Goal: Feedback & Contribution: Leave review/rating

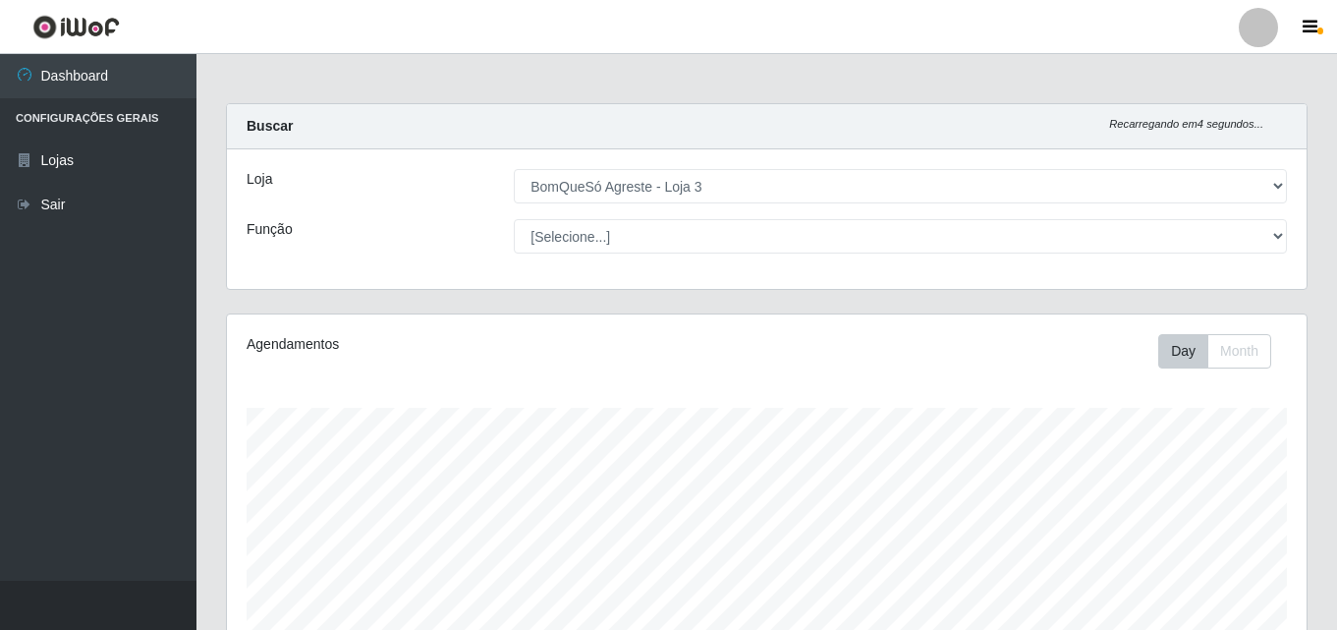
select select "215"
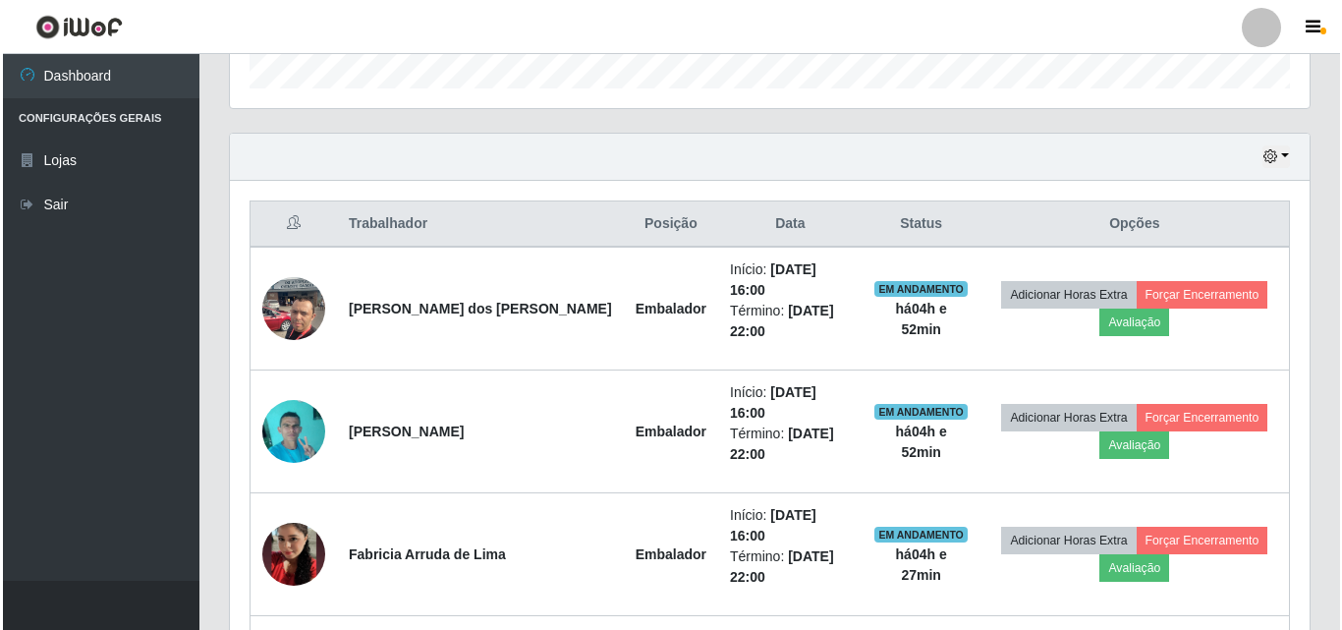
scroll to position [649, 0]
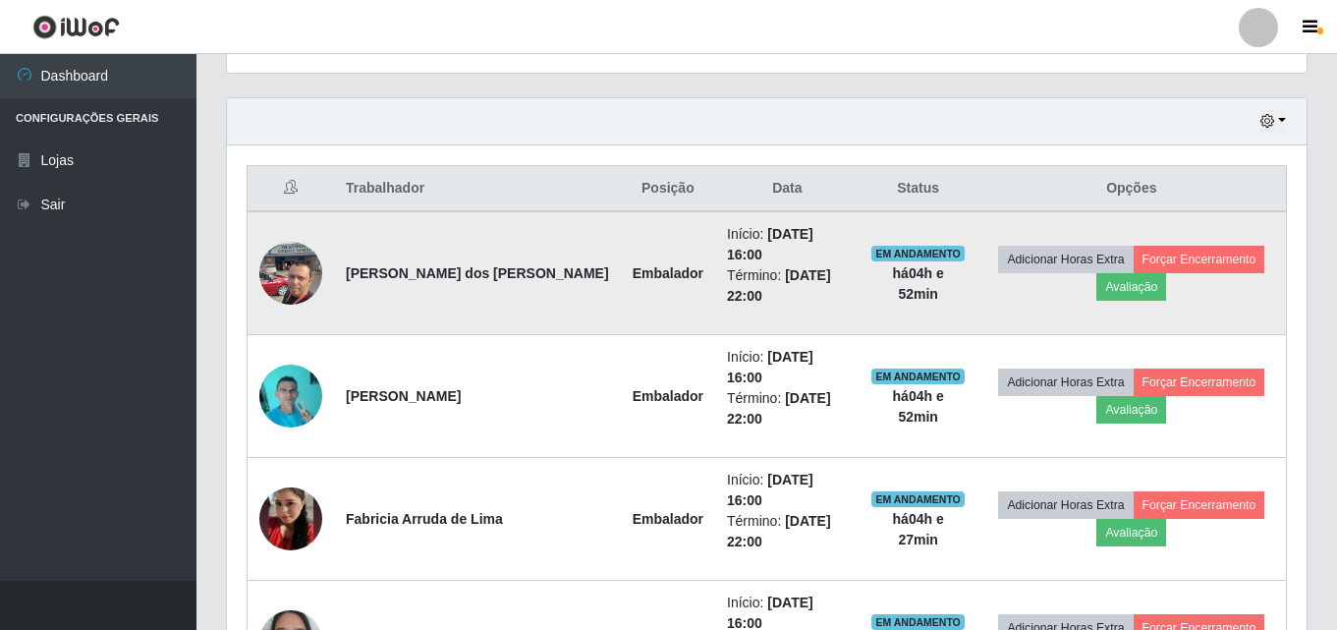
click at [298, 254] on img at bounding box center [290, 273] width 63 height 84
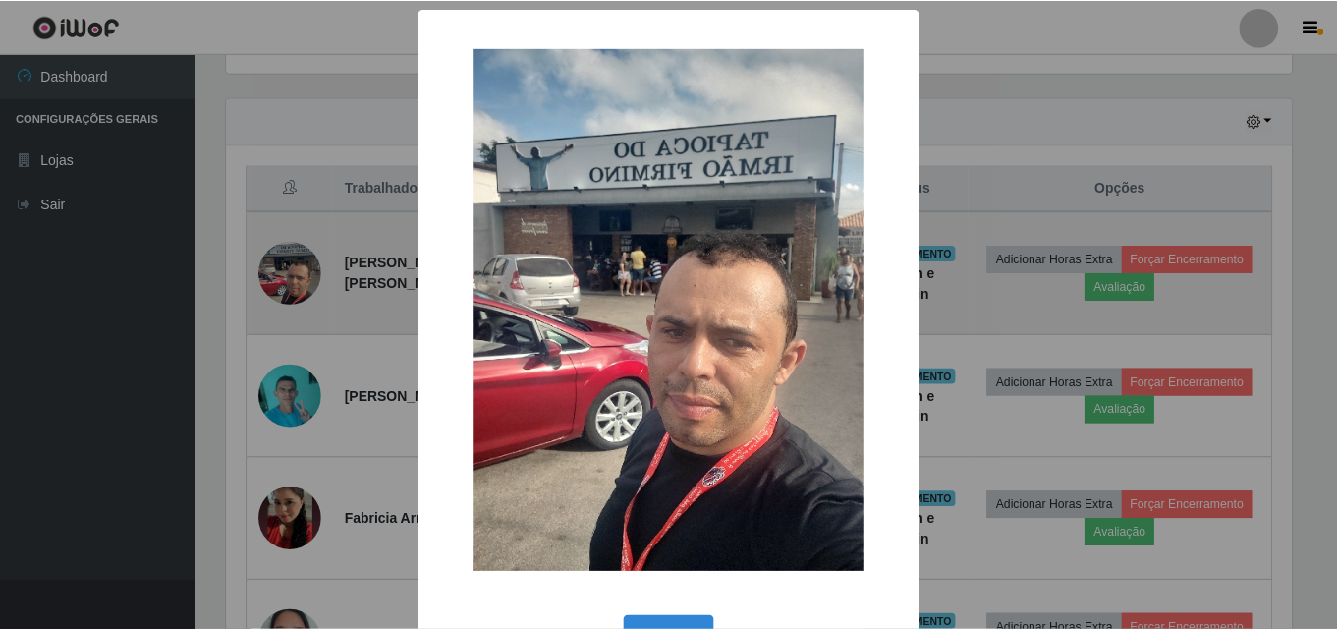
scroll to position [408, 1070]
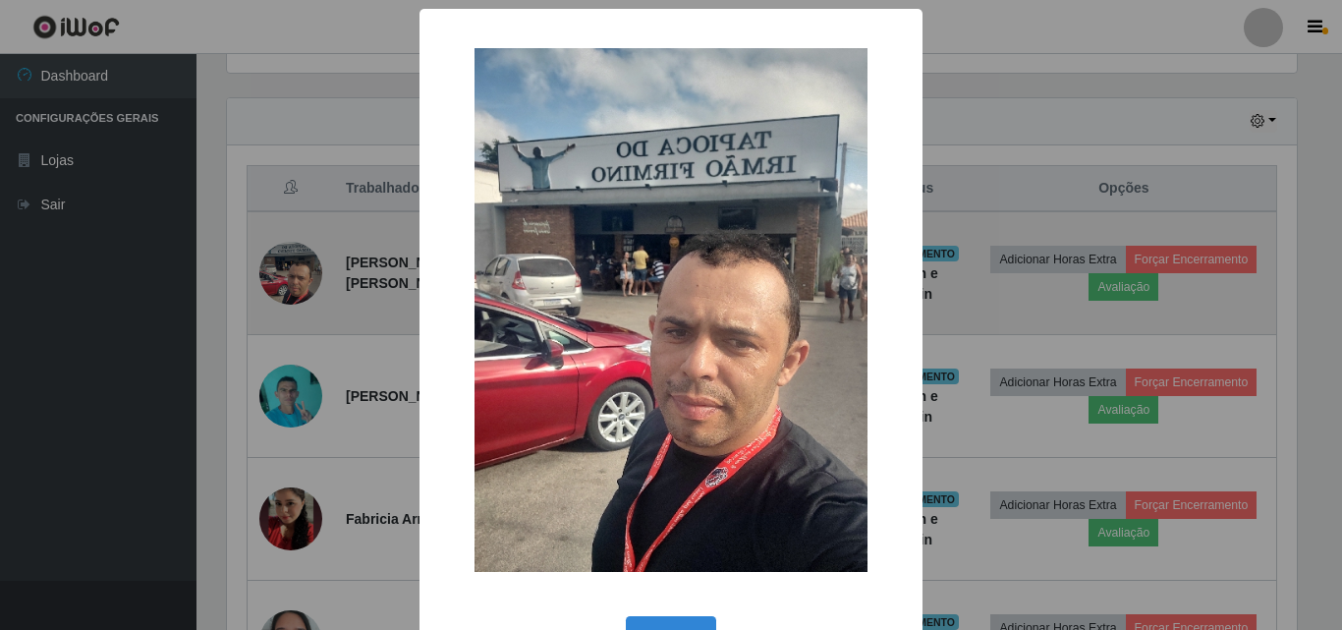
click at [298, 254] on div "× OK Cancel" at bounding box center [671, 315] width 1342 height 630
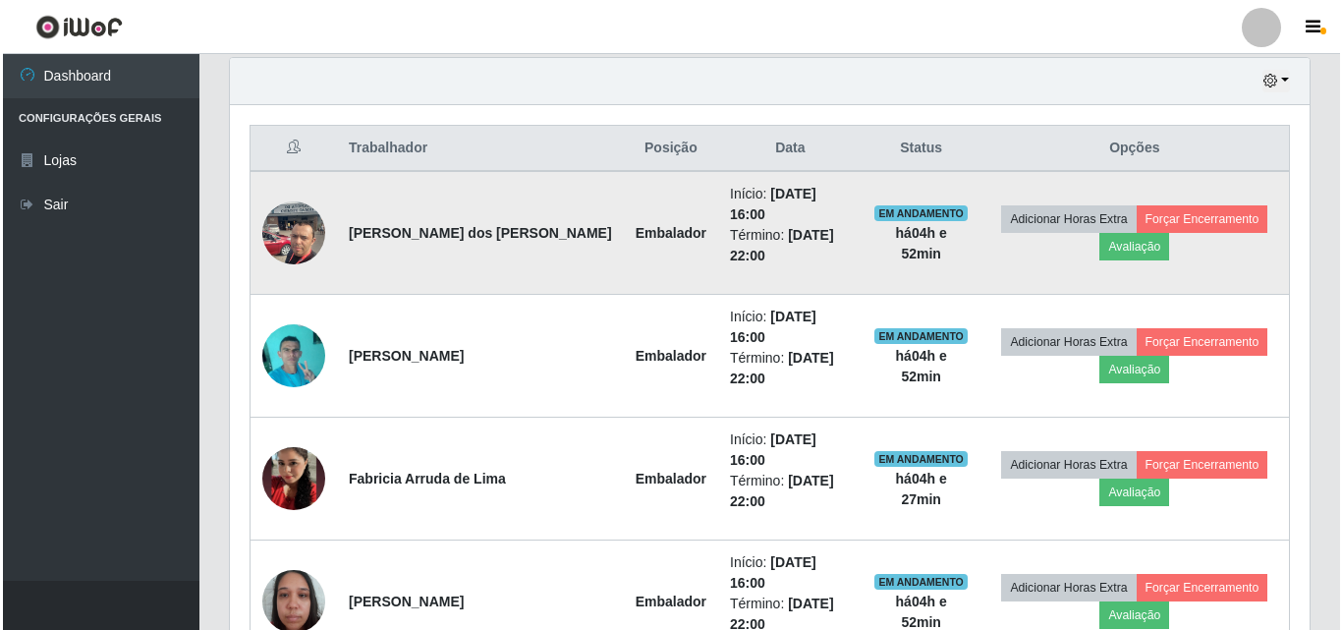
scroll to position [644, 0]
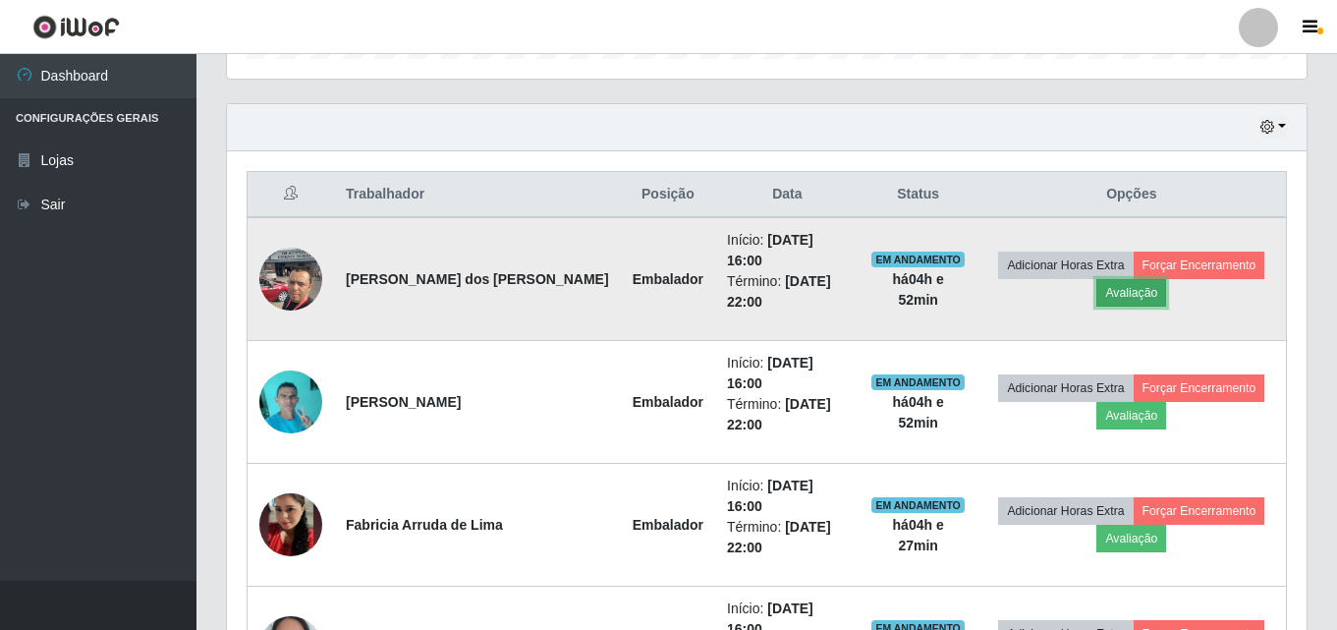
click at [1103, 288] on button "Avaliação" at bounding box center [1132, 293] width 70 height 28
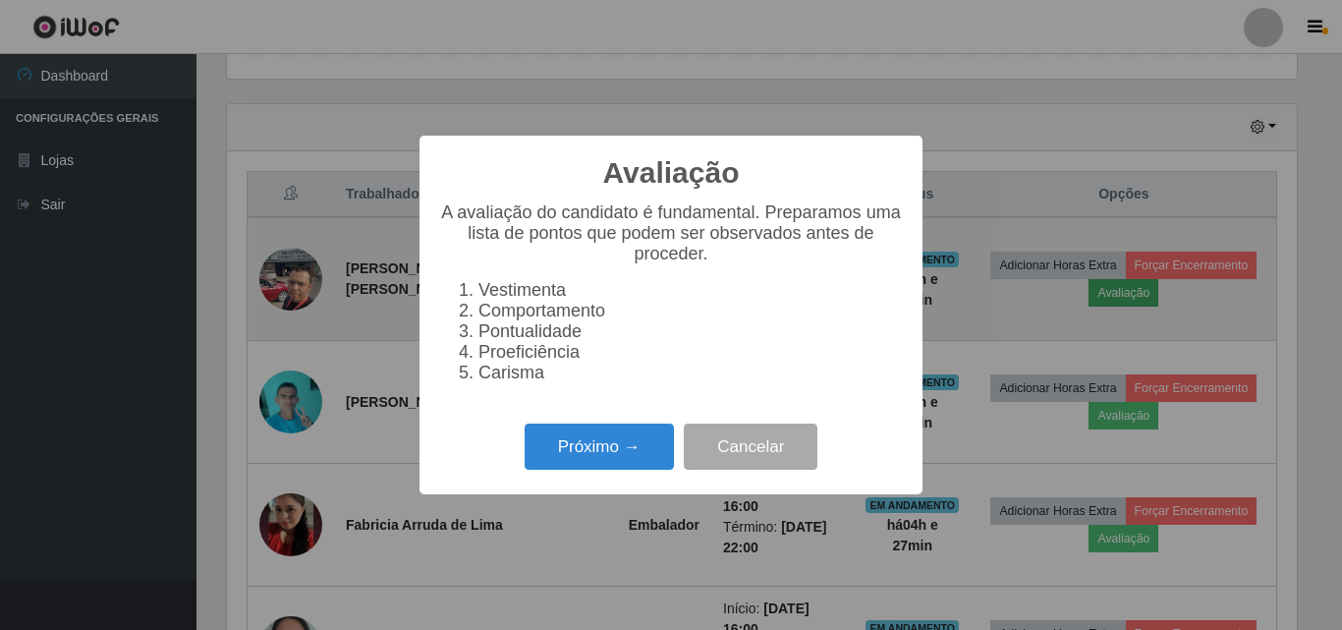
scroll to position [408, 1070]
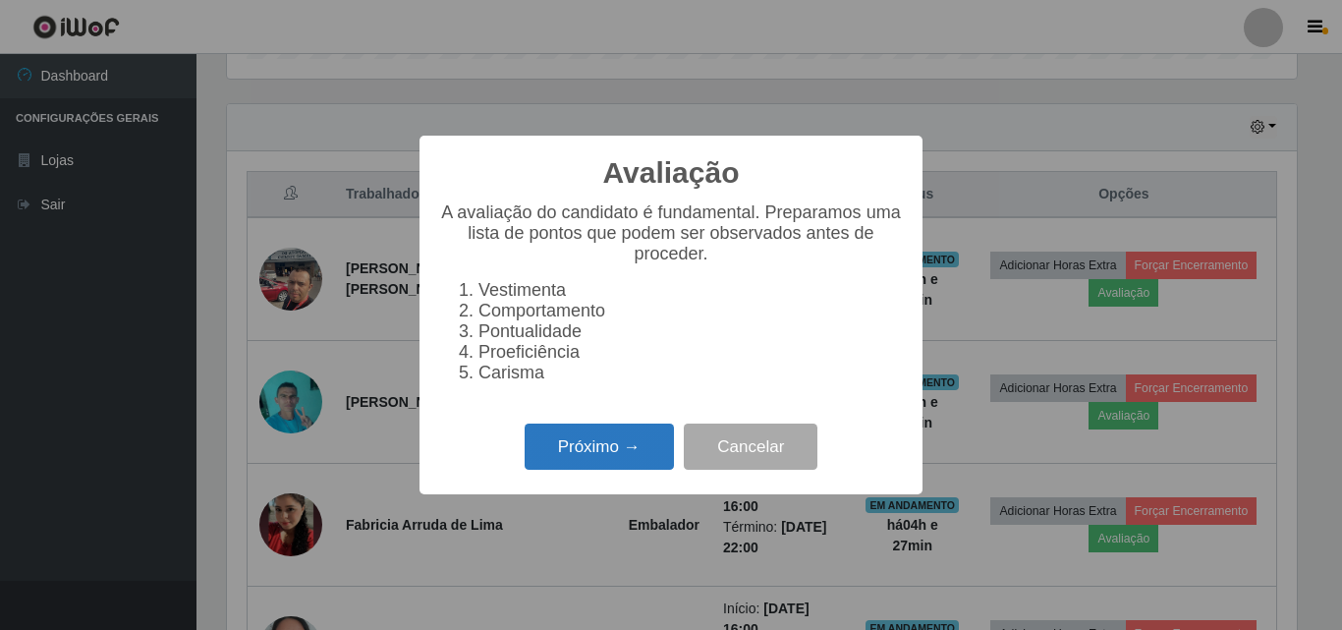
click at [664, 440] on button "Próximo →" at bounding box center [599, 446] width 149 height 46
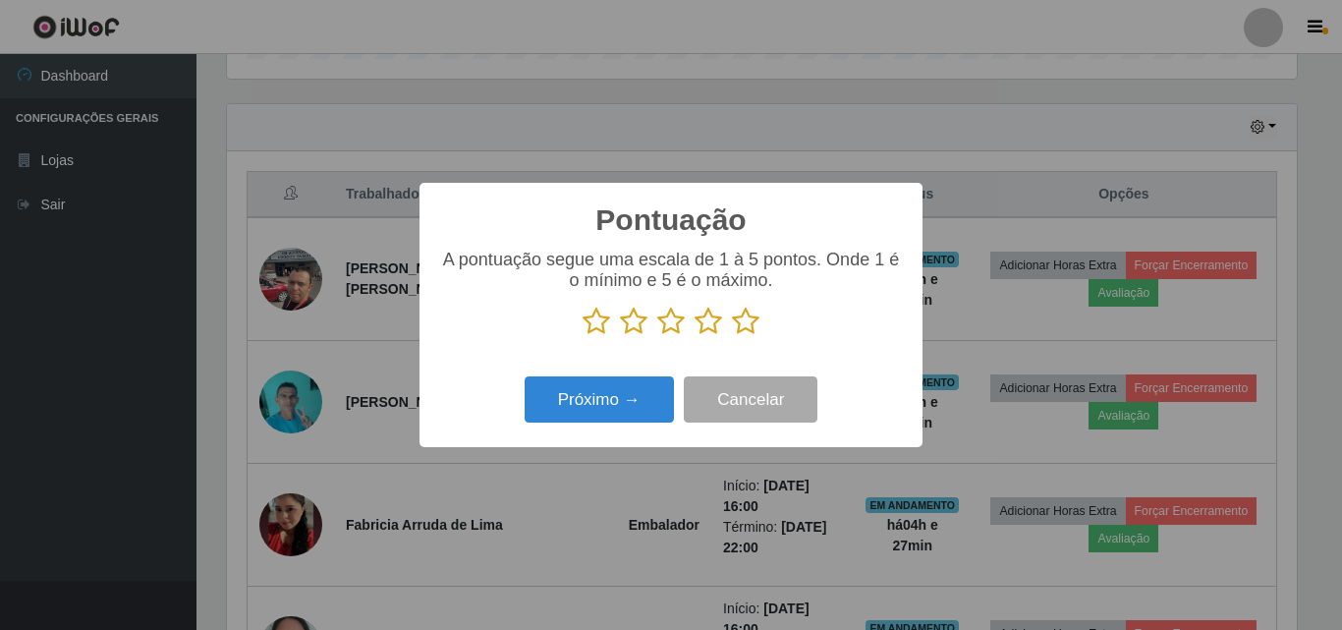
scroll to position [982179, 981517]
click at [739, 318] on icon at bounding box center [746, 321] width 28 height 29
click at [732, 336] on input "radio" at bounding box center [732, 336] width 0 height 0
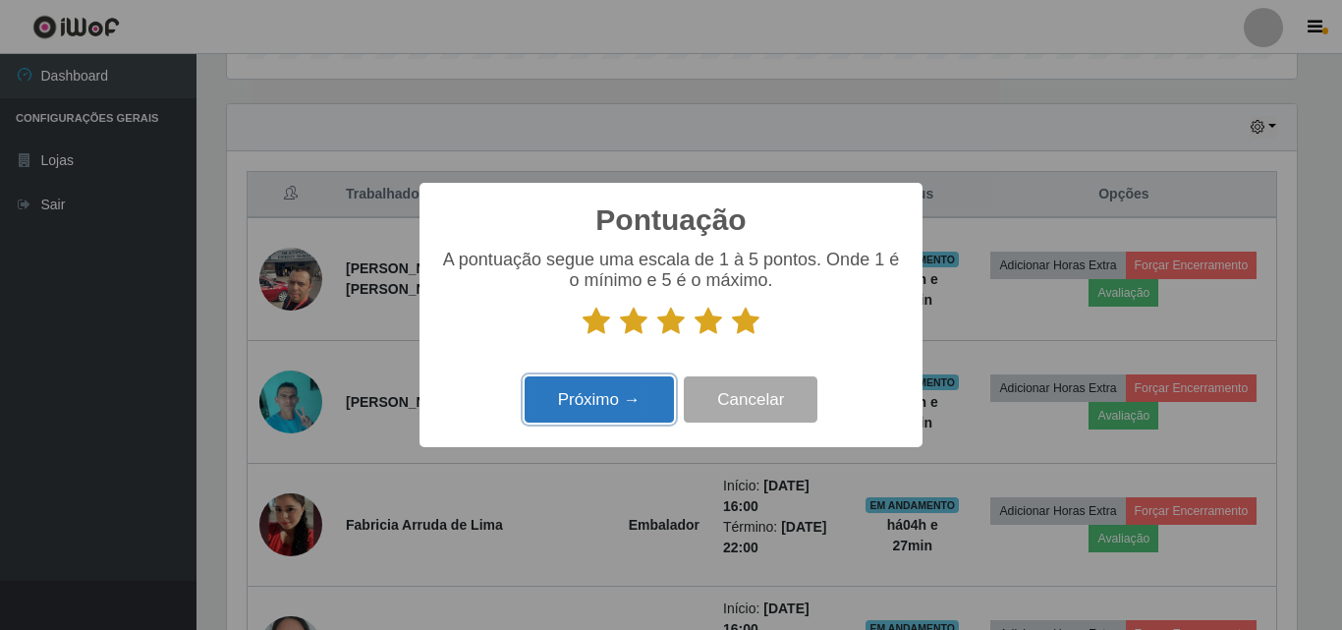
click at [581, 398] on button "Próximo →" at bounding box center [599, 399] width 149 height 46
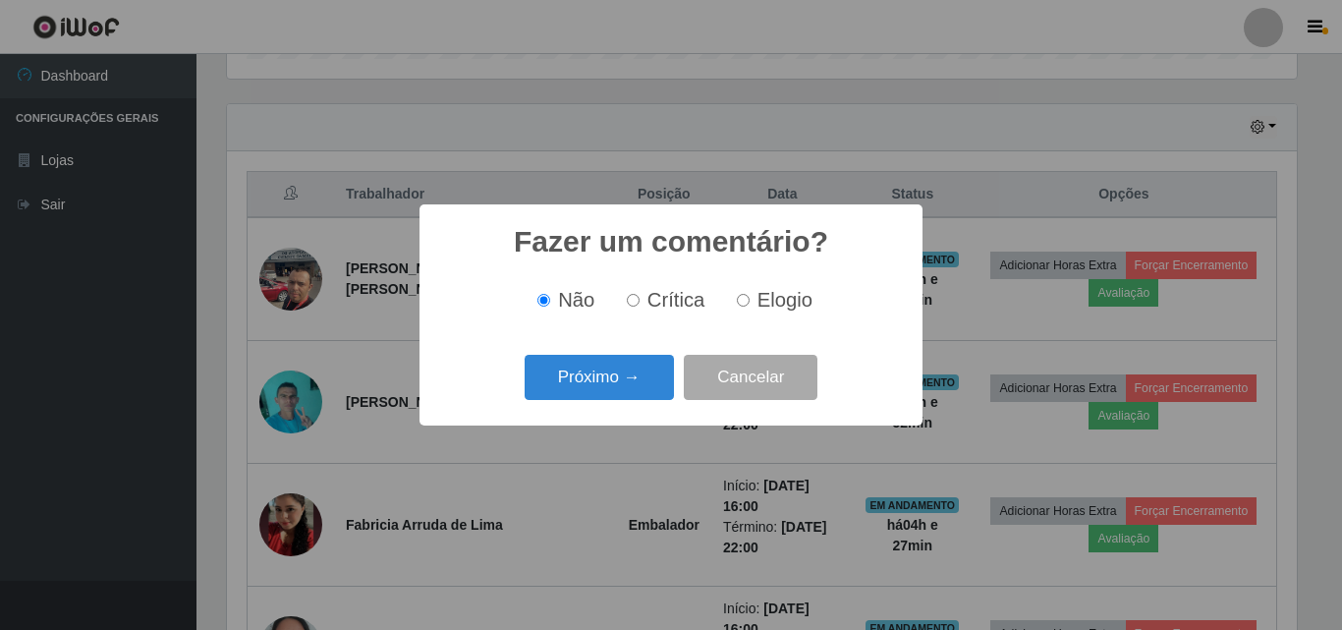
click at [799, 310] on span "Elogio" at bounding box center [785, 300] width 55 height 22
click at [750, 307] on input "Elogio" at bounding box center [743, 300] width 13 height 13
radio input "true"
click at [649, 376] on button "Próximo →" at bounding box center [599, 378] width 149 height 46
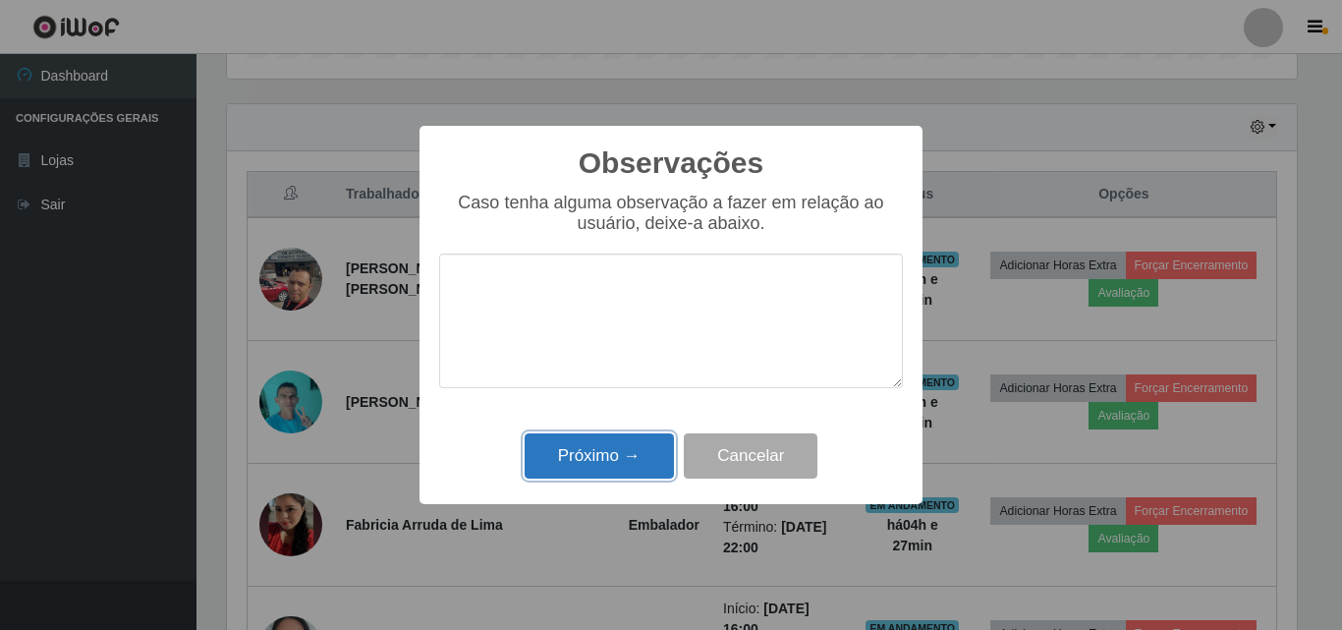
click at [634, 448] on button "Próximo →" at bounding box center [599, 456] width 149 height 46
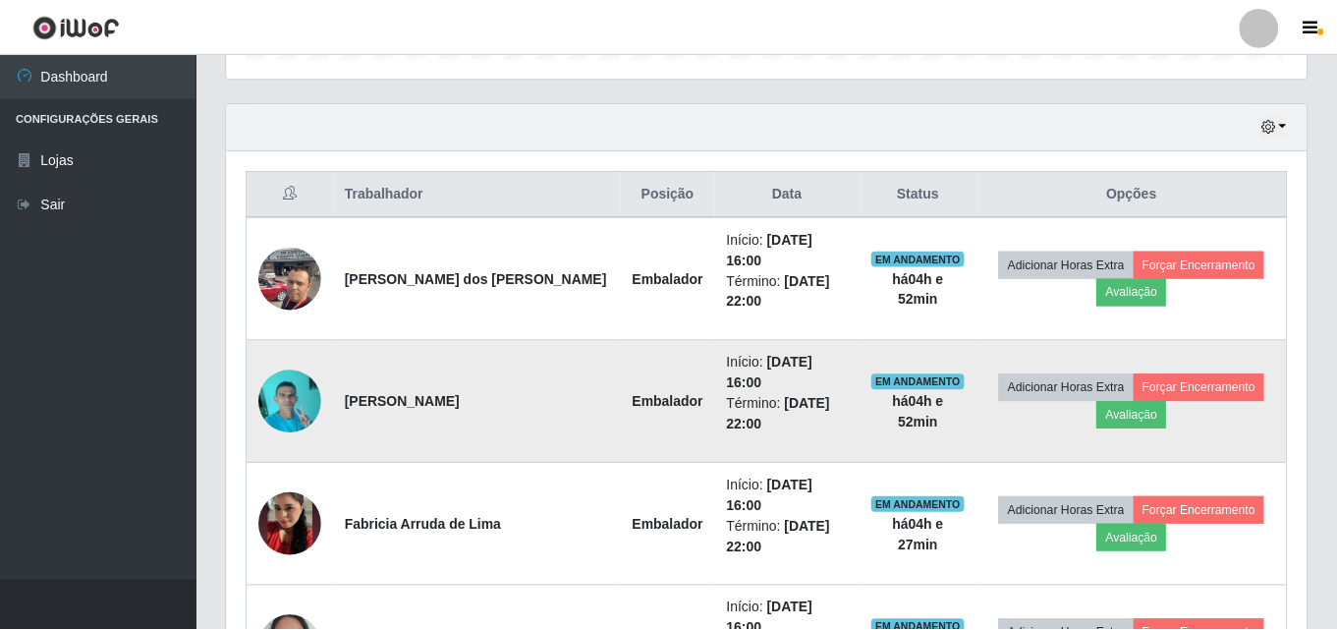
scroll to position [408, 1080]
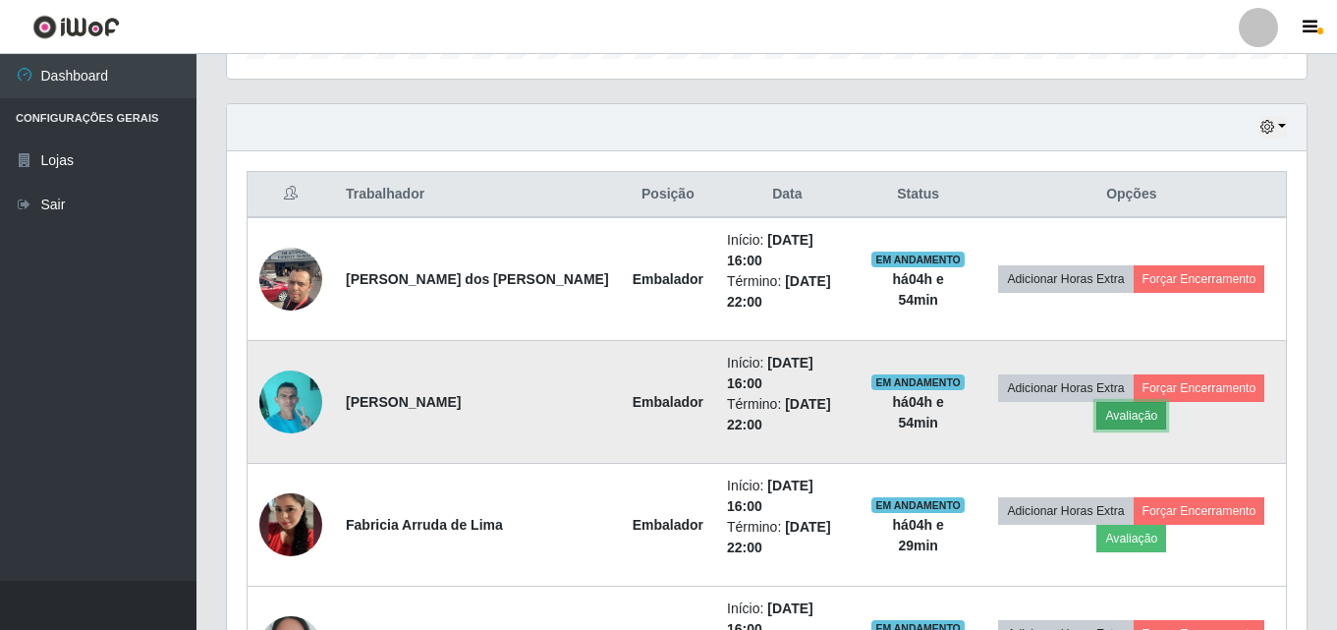
click at [1117, 402] on button "Avaliação" at bounding box center [1132, 416] width 70 height 28
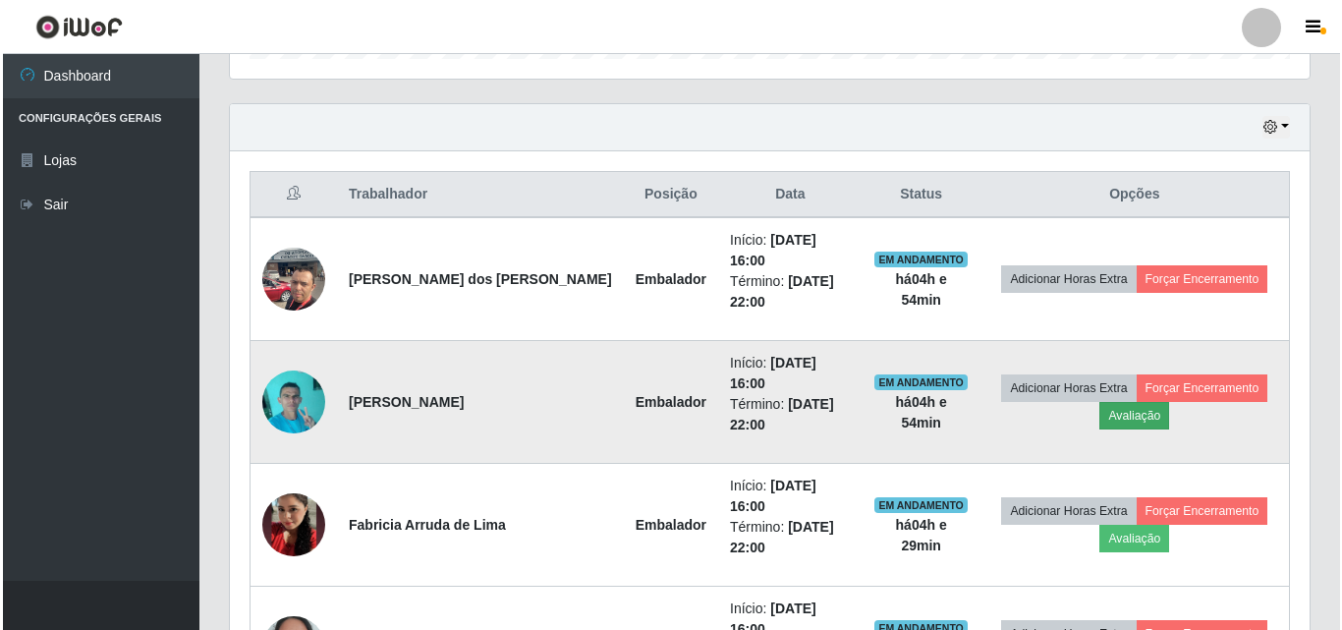
scroll to position [408, 1070]
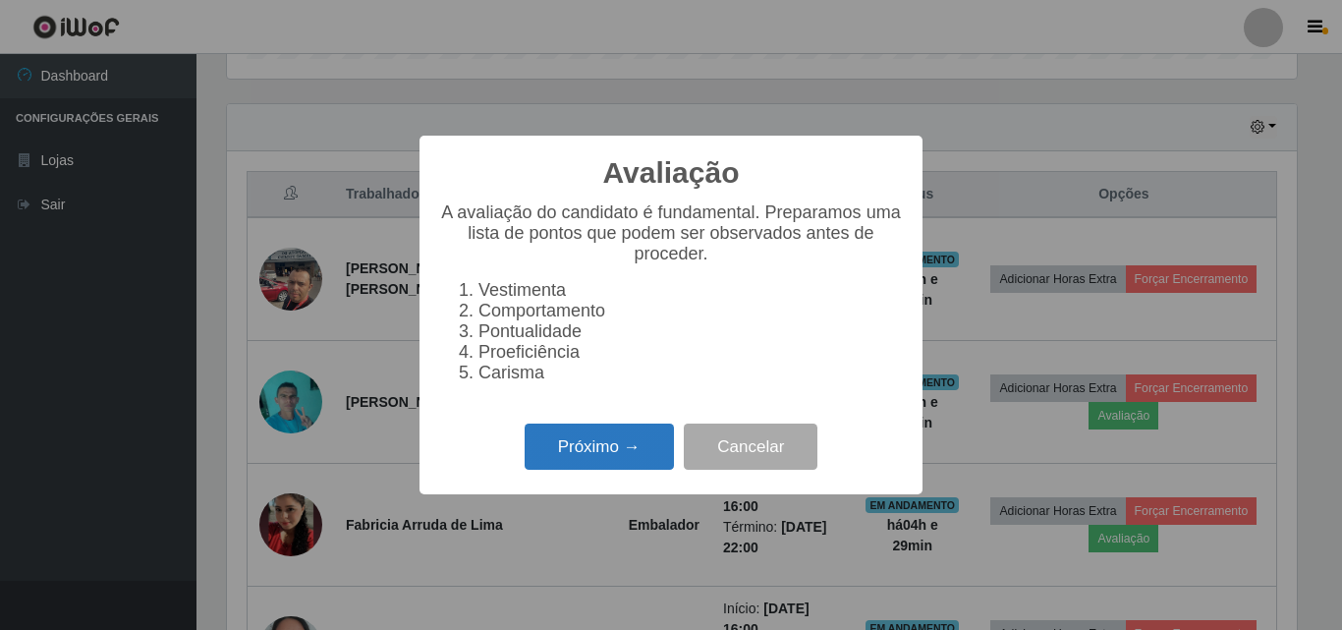
click at [653, 463] on button "Próximo →" at bounding box center [599, 446] width 149 height 46
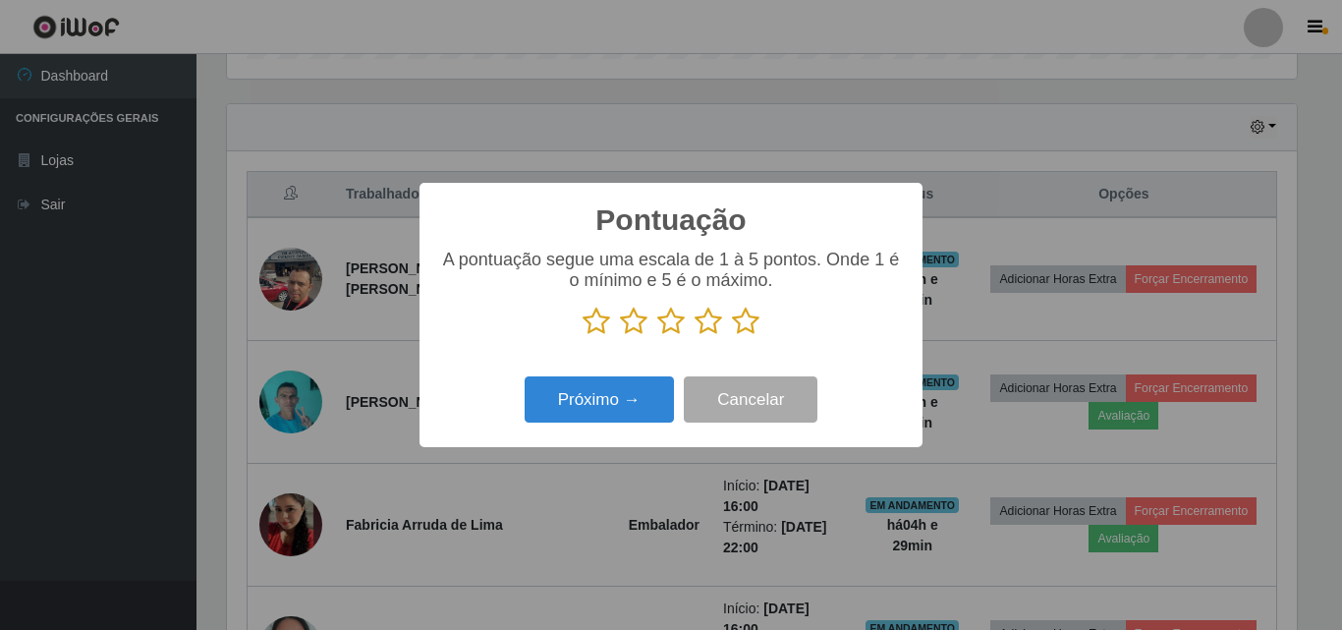
scroll to position [982179, 981517]
click at [745, 327] on icon at bounding box center [746, 321] width 28 height 29
click at [732, 336] on input "radio" at bounding box center [732, 336] width 0 height 0
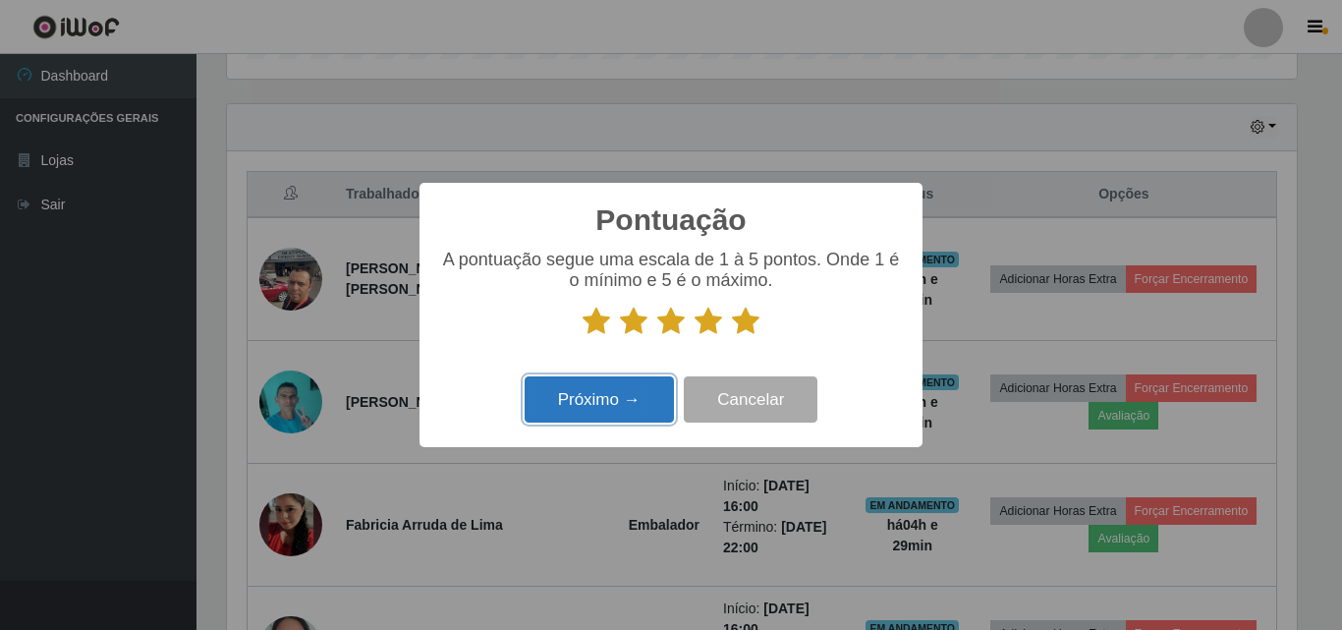
click at [645, 397] on button "Próximo →" at bounding box center [599, 399] width 149 height 46
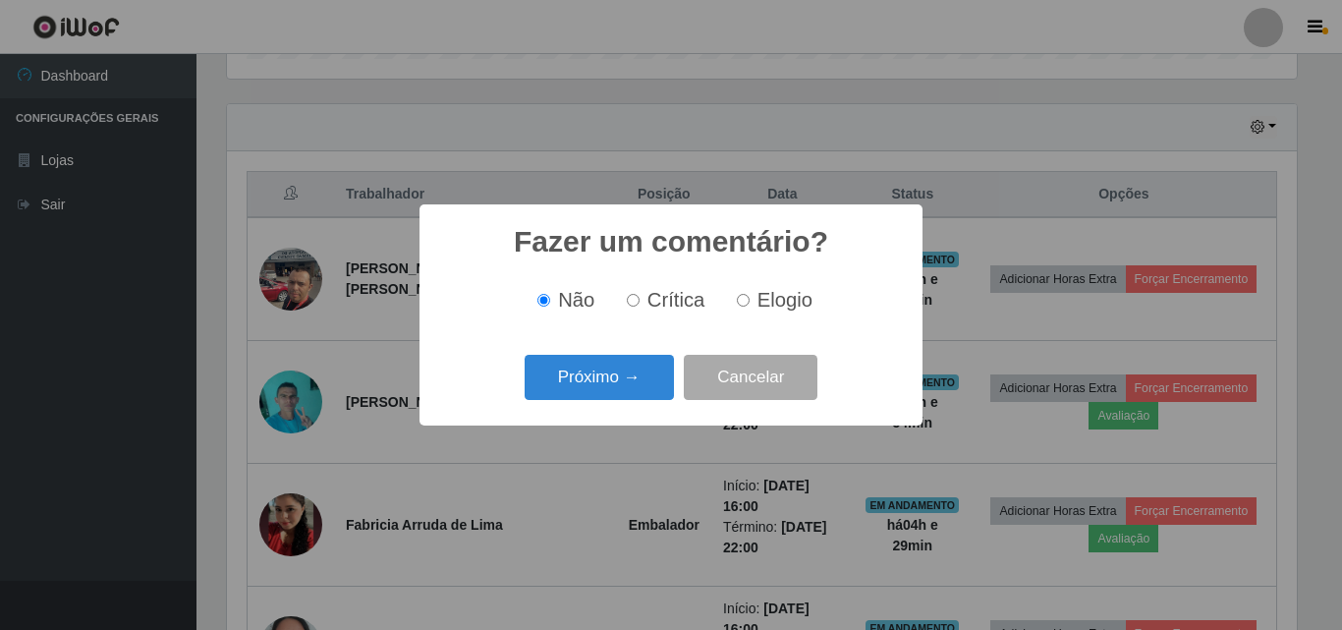
click at [755, 300] on label "Elogio" at bounding box center [771, 300] width 84 height 23
click at [750, 300] on input "Elogio" at bounding box center [743, 300] width 13 height 13
radio input "true"
click at [627, 390] on button "Próximo →" at bounding box center [599, 378] width 149 height 46
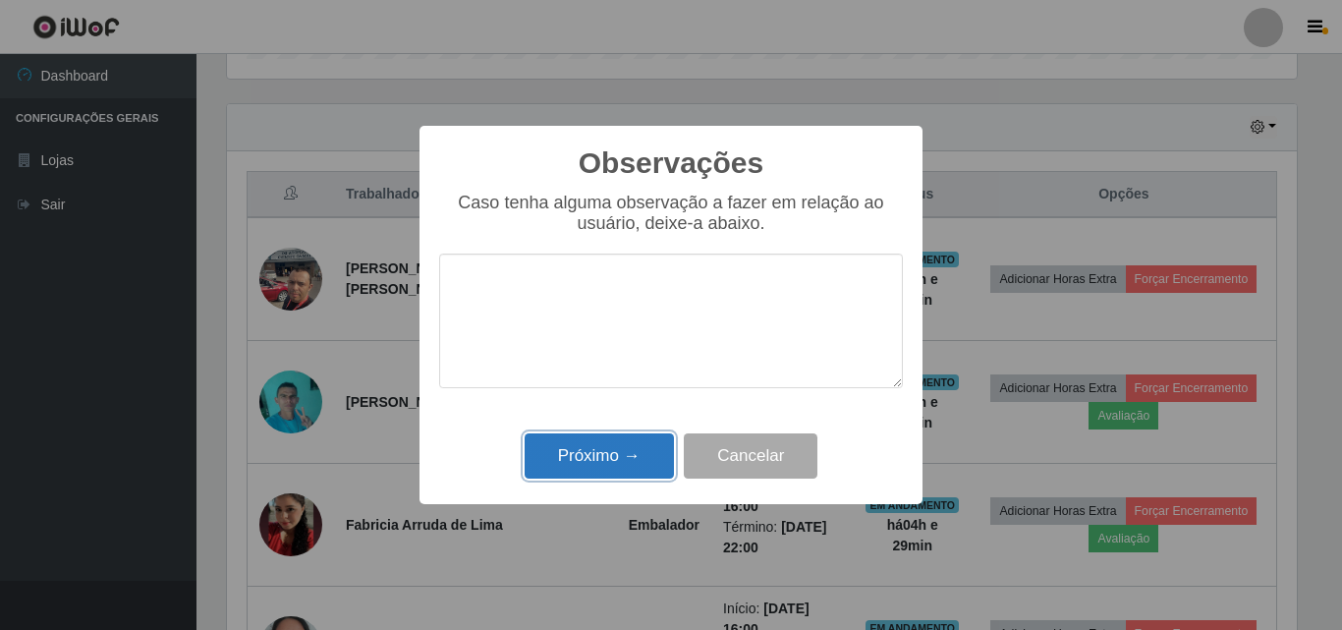
click at [621, 472] on button "Próximo →" at bounding box center [599, 456] width 149 height 46
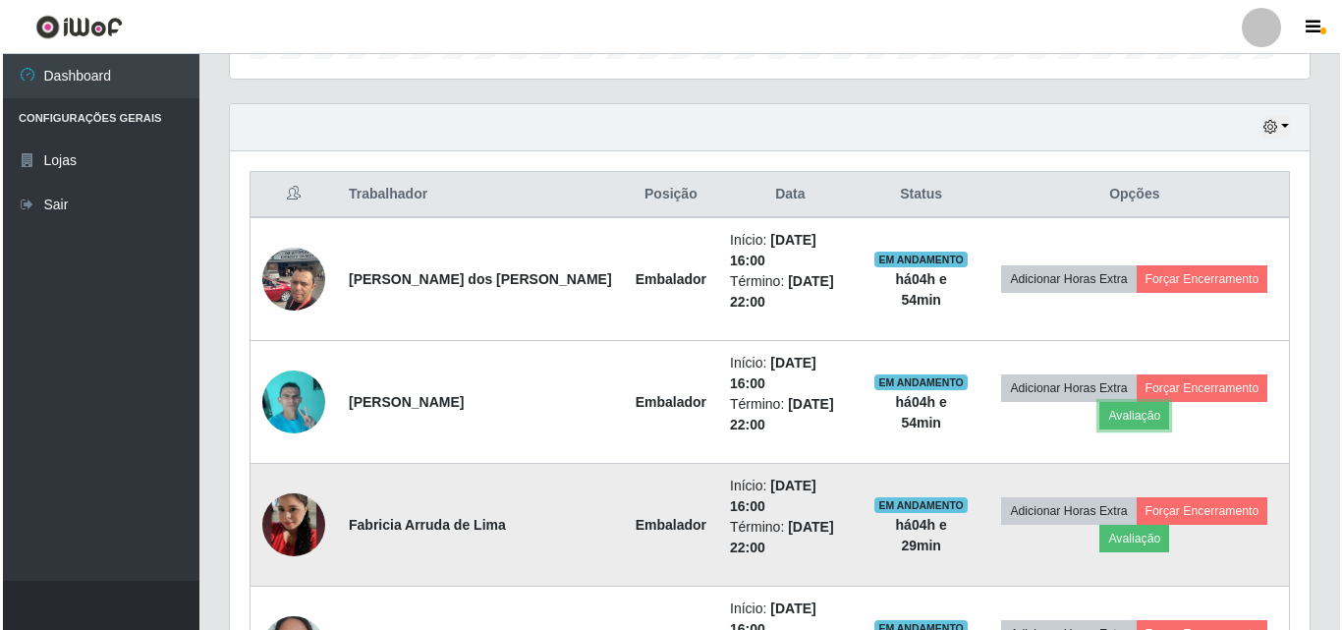
scroll to position [408, 1080]
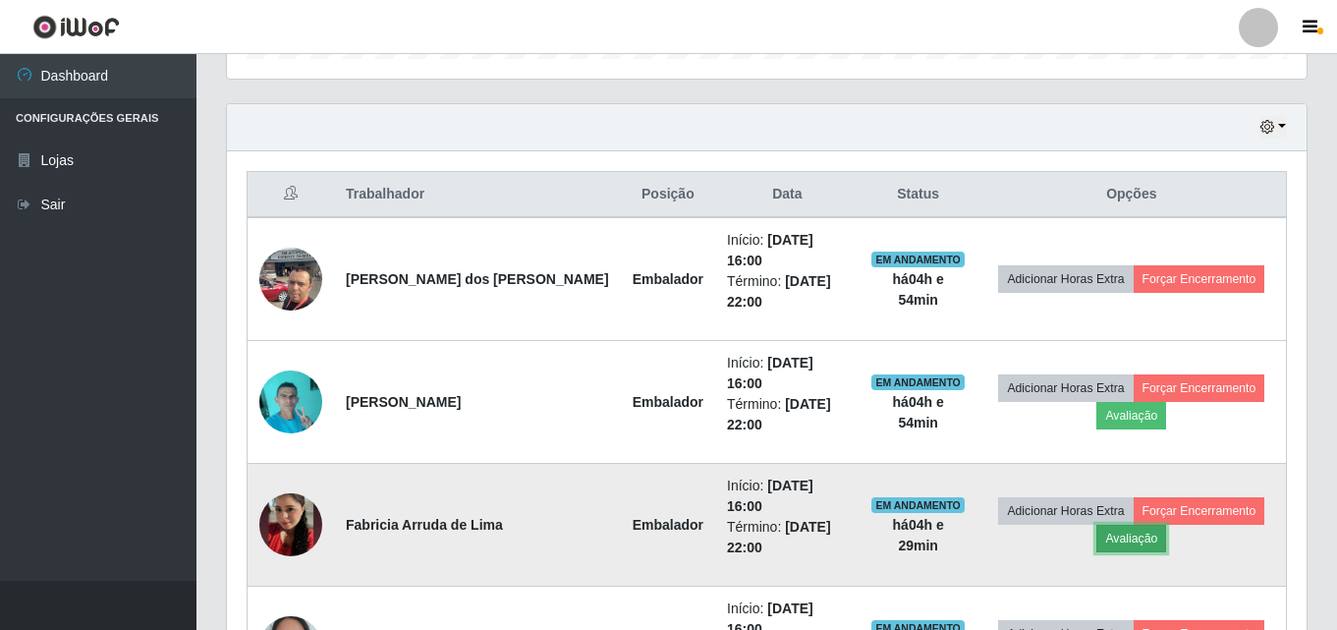
click at [1106, 525] on button "Avaliação" at bounding box center [1132, 539] width 70 height 28
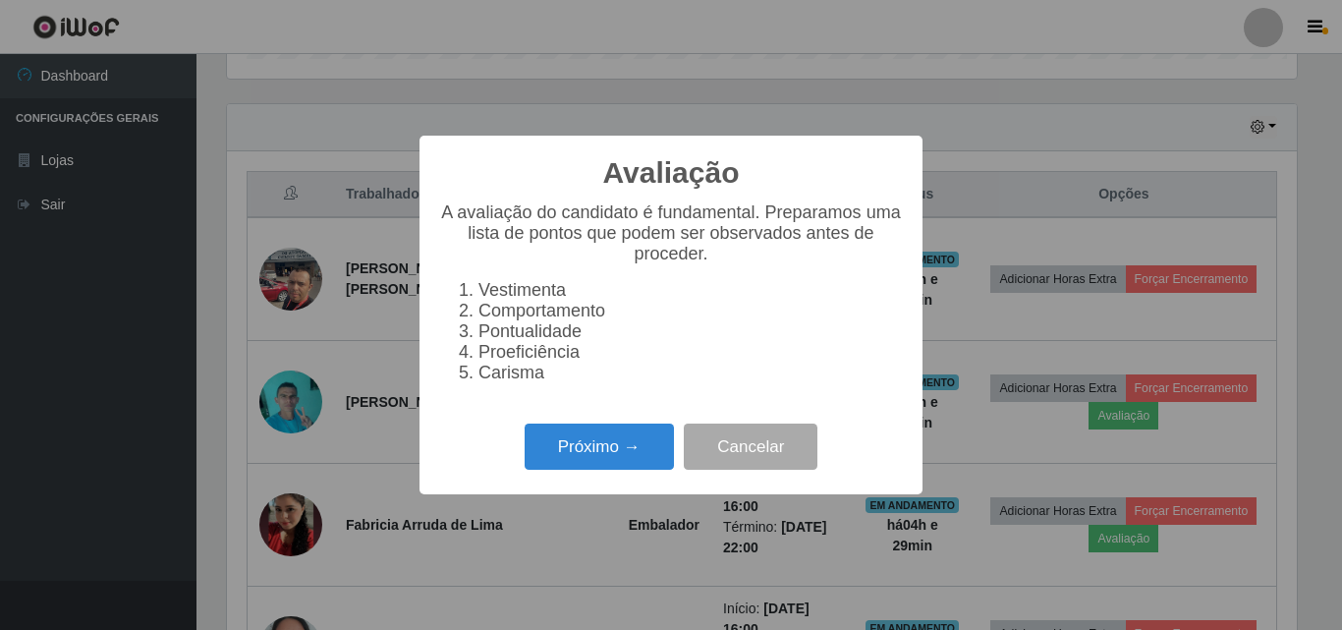
scroll to position [408, 1070]
click at [664, 466] on button "Próximo →" at bounding box center [599, 446] width 149 height 46
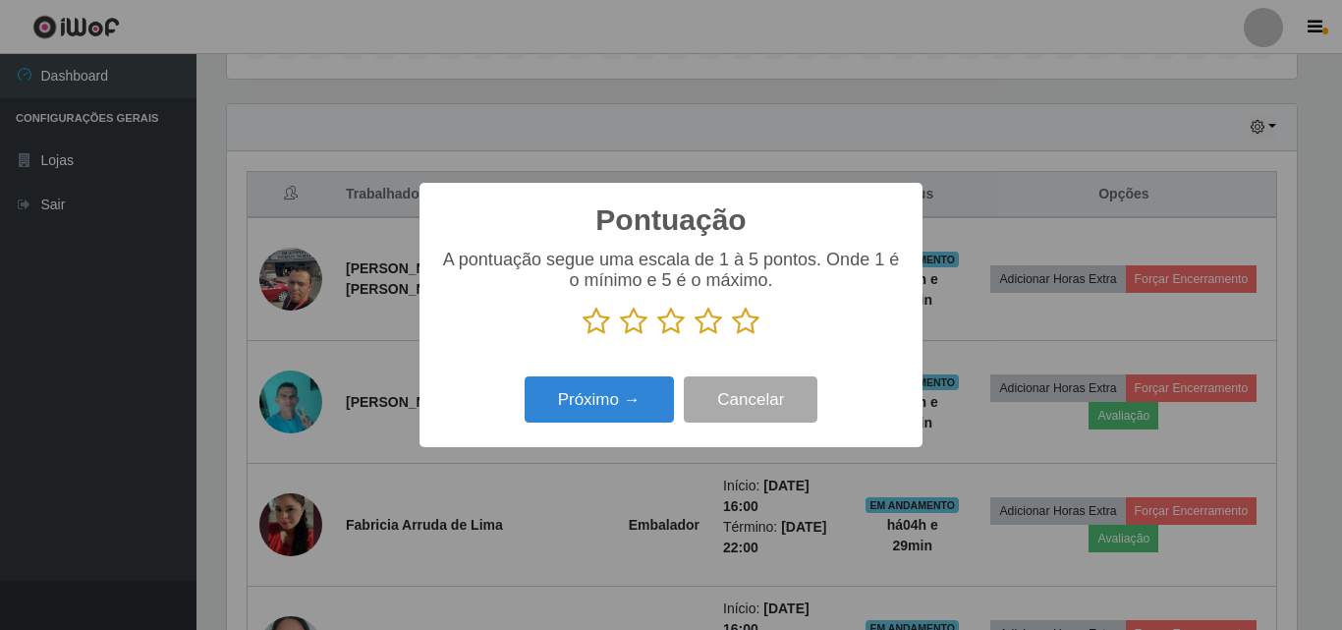
scroll to position [982179, 981517]
click at [746, 321] on icon at bounding box center [746, 321] width 28 height 29
click at [732, 336] on input "radio" at bounding box center [732, 336] width 0 height 0
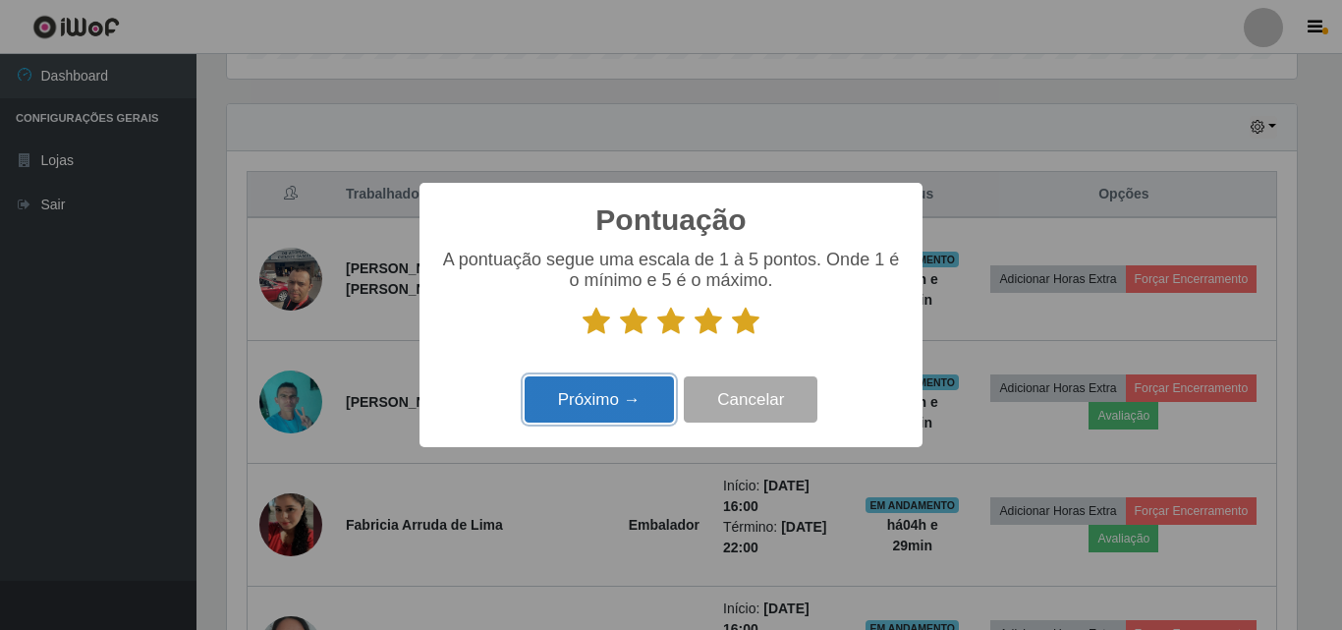
click at [614, 403] on button "Próximo →" at bounding box center [599, 399] width 149 height 46
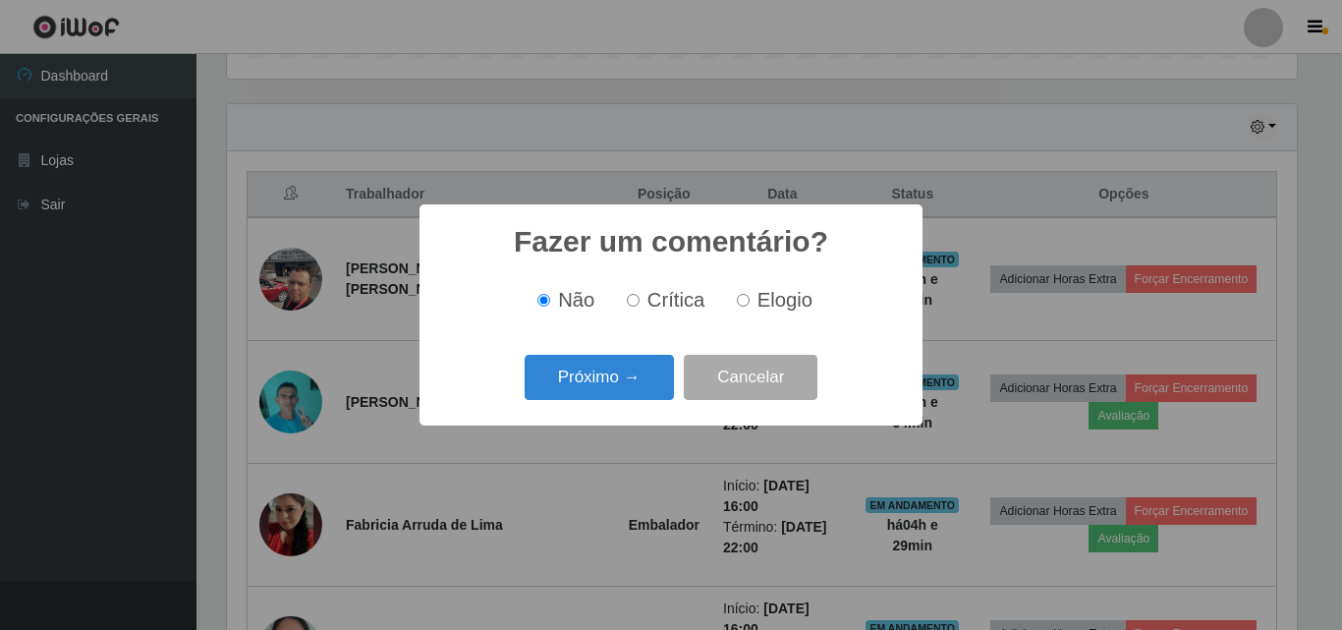
click at [803, 305] on span "Elogio" at bounding box center [785, 300] width 55 height 22
click at [750, 305] on input "Elogio" at bounding box center [743, 300] width 13 height 13
radio input "true"
click at [649, 376] on button "Próximo →" at bounding box center [599, 378] width 149 height 46
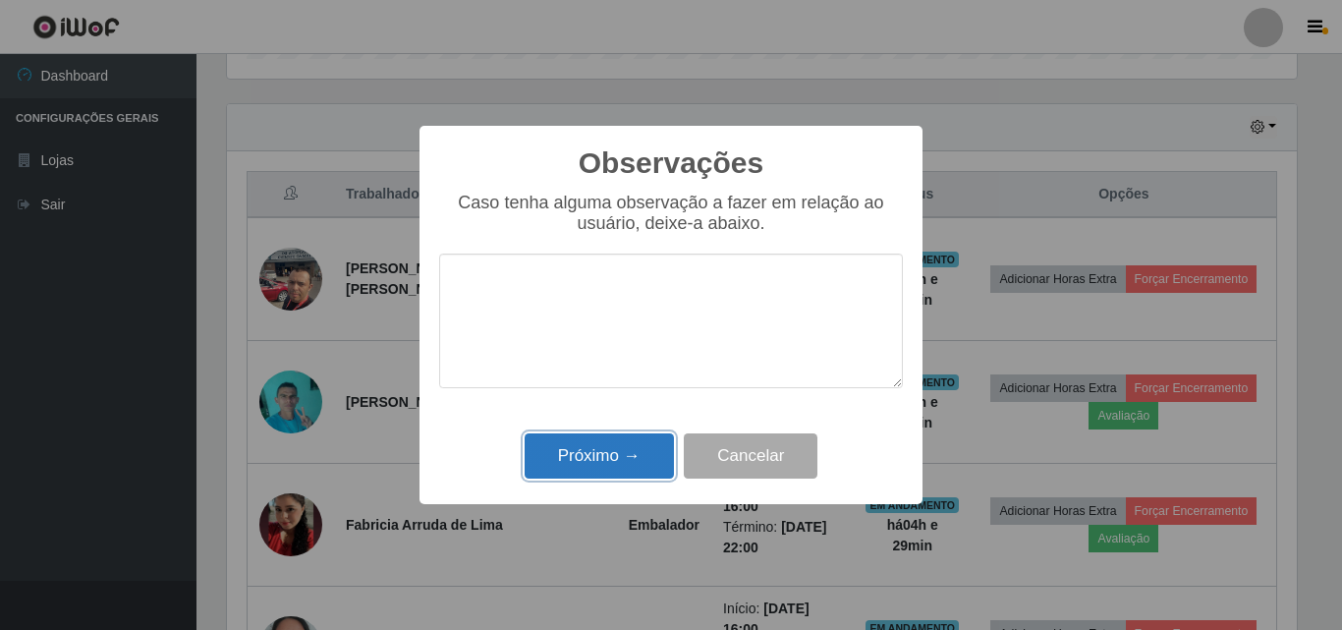
click at [617, 458] on button "Próximo →" at bounding box center [599, 456] width 149 height 46
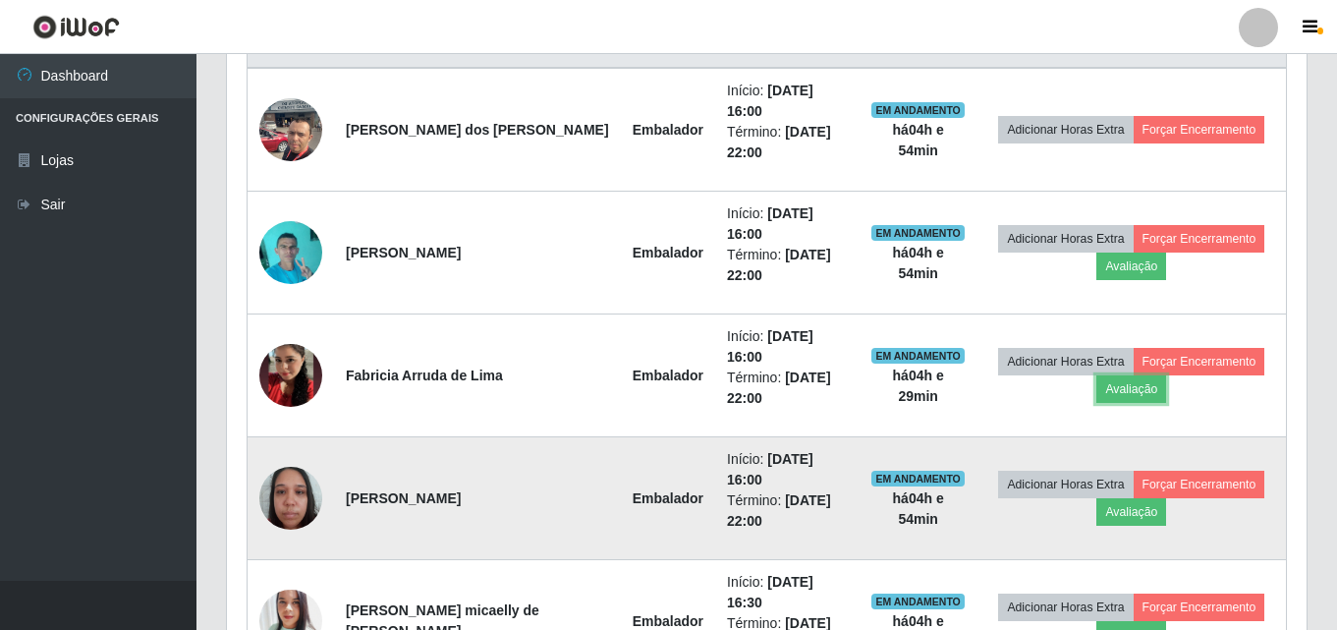
scroll to position [840, 0]
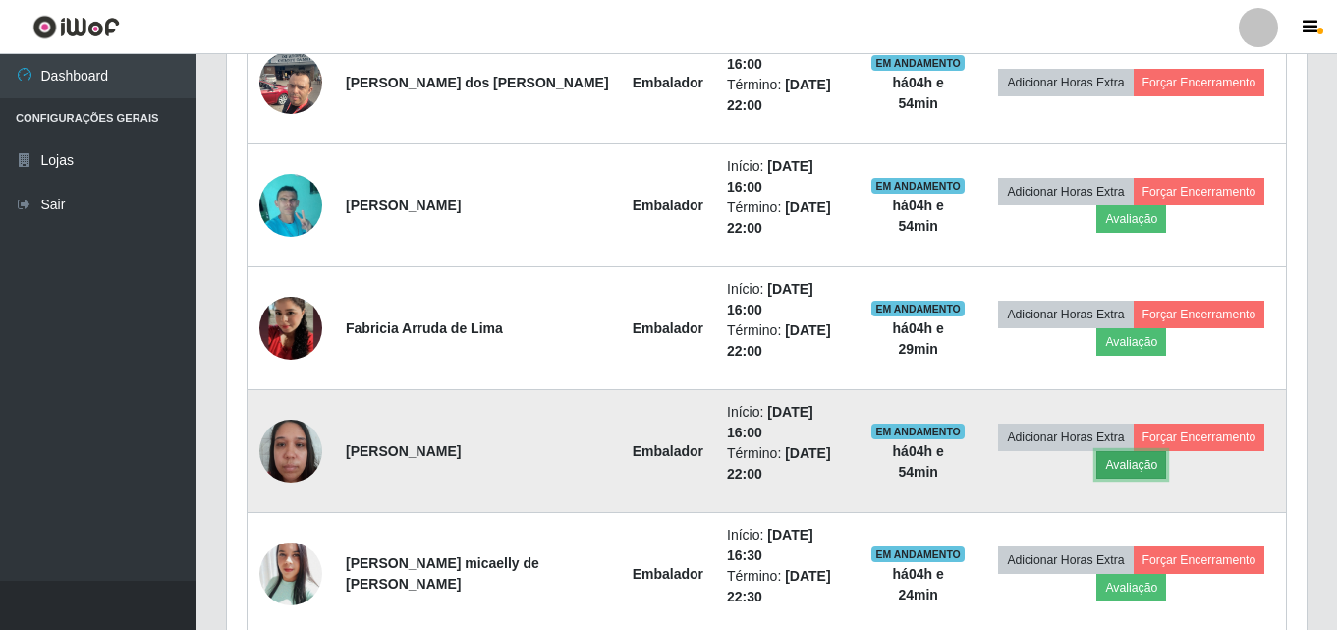
click at [1106, 451] on button "Avaliação" at bounding box center [1132, 465] width 70 height 28
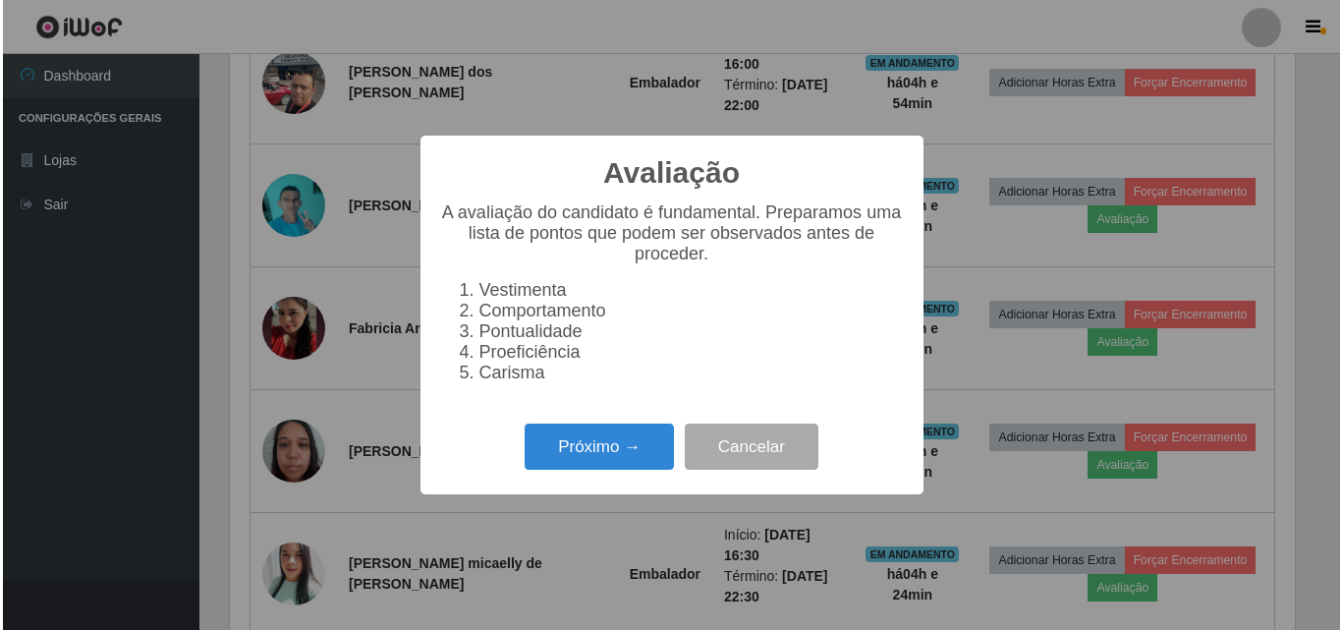
scroll to position [408, 1070]
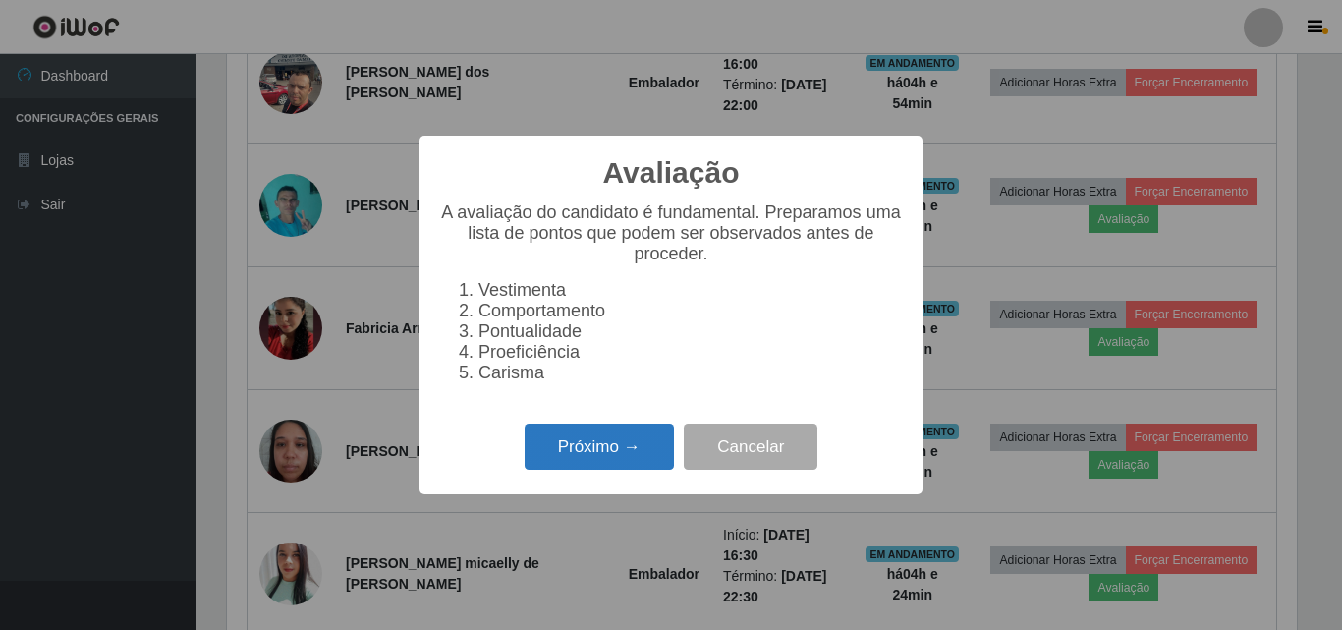
click at [599, 437] on button "Próximo →" at bounding box center [599, 446] width 149 height 46
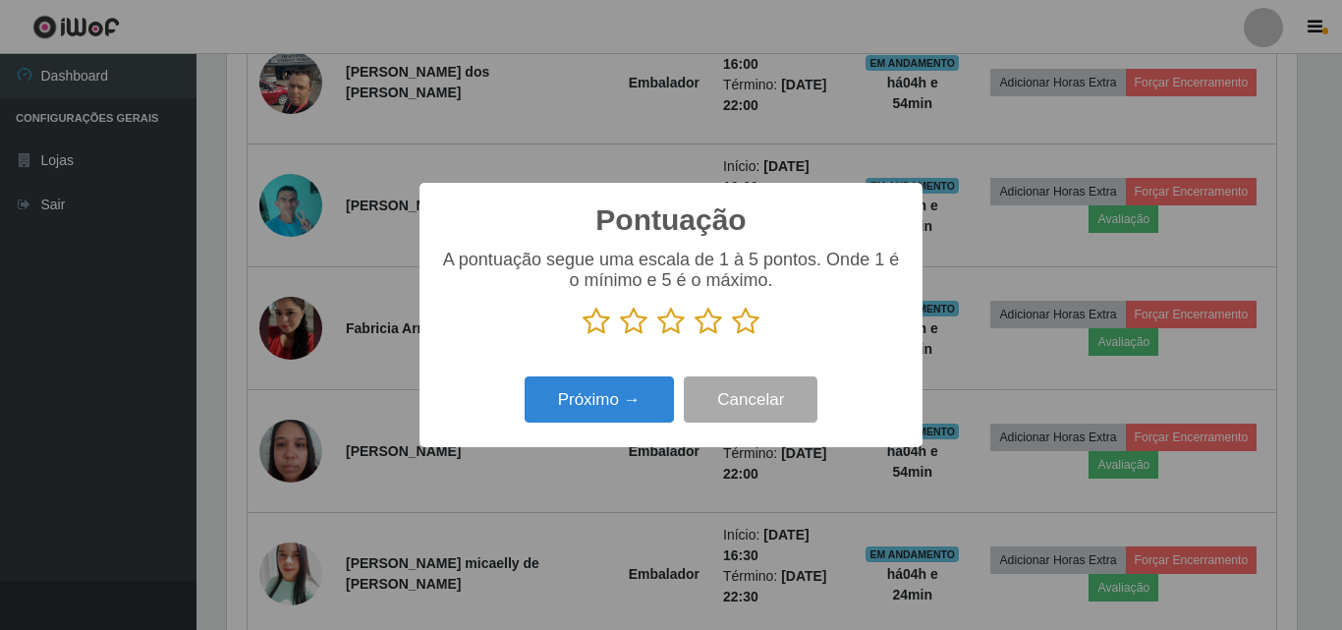
click at [751, 332] on icon at bounding box center [746, 321] width 28 height 29
click at [732, 336] on input "radio" at bounding box center [732, 336] width 0 height 0
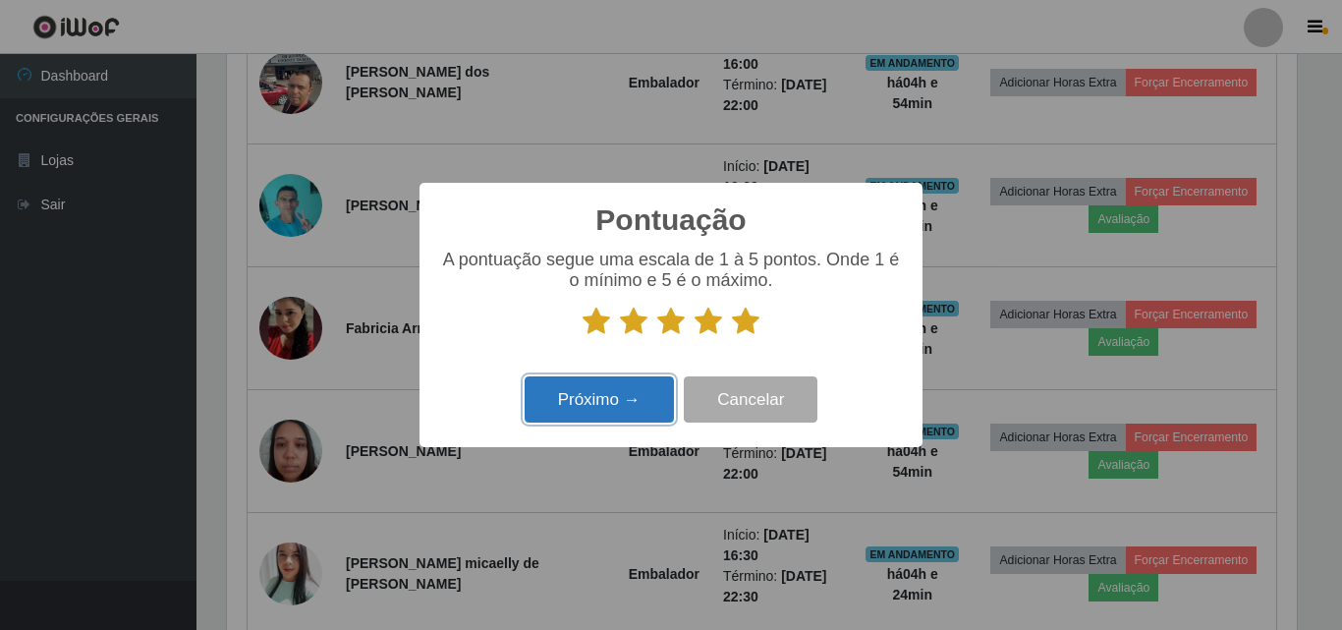
click at [656, 397] on button "Próximo →" at bounding box center [599, 399] width 149 height 46
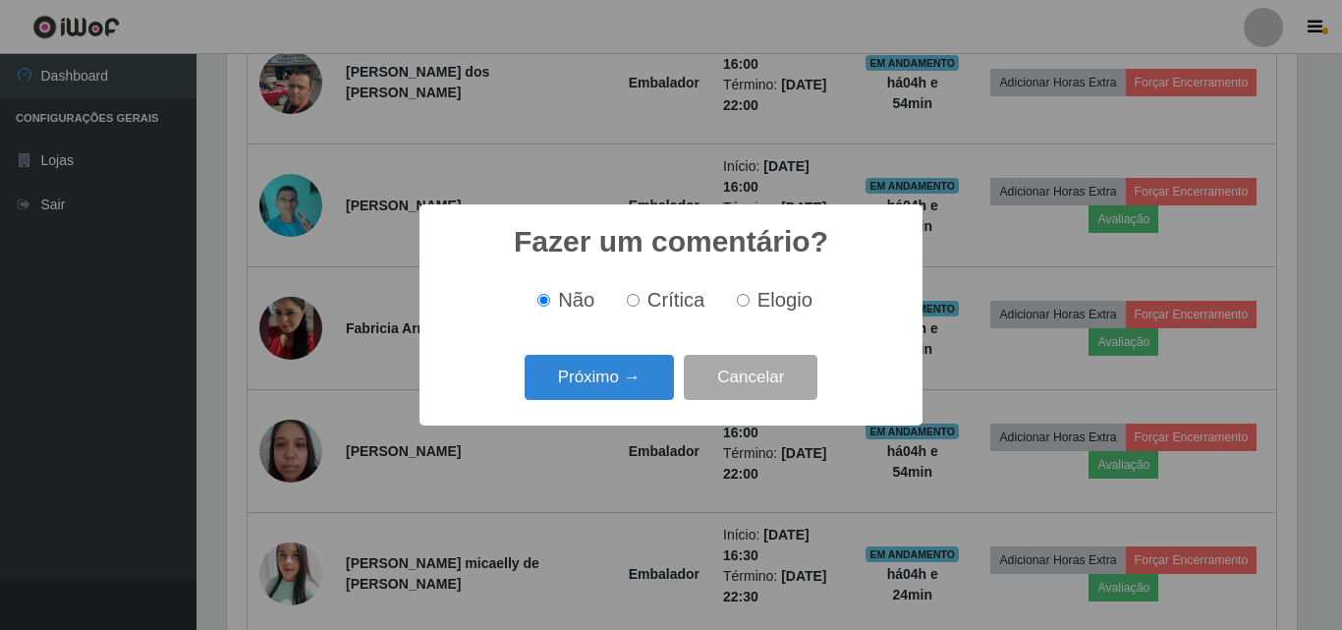
click at [763, 303] on span "Elogio" at bounding box center [785, 300] width 55 height 22
click at [750, 303] on input "Elogio" at bounding box center [743, 300] width 13 height 13
radio input "true"
click at [634, 367] on button "Próximo →" at bounding box center [599, 378] width 149 height 46
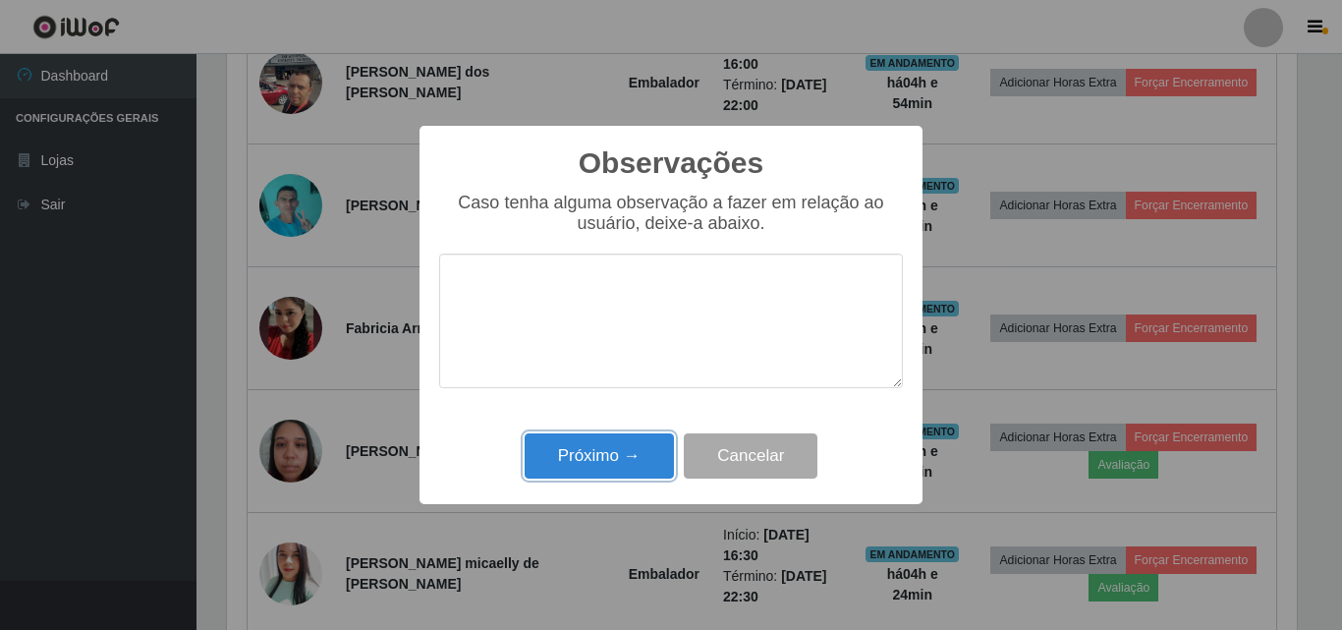
drag, startPoint x: 631, startPoint y: 447, endPoint x: 699, endPoint y: 489, distance: 79.9
click at [629, 448] on button "Próximo →" at bounding box center [599, 456] width 149 height 46
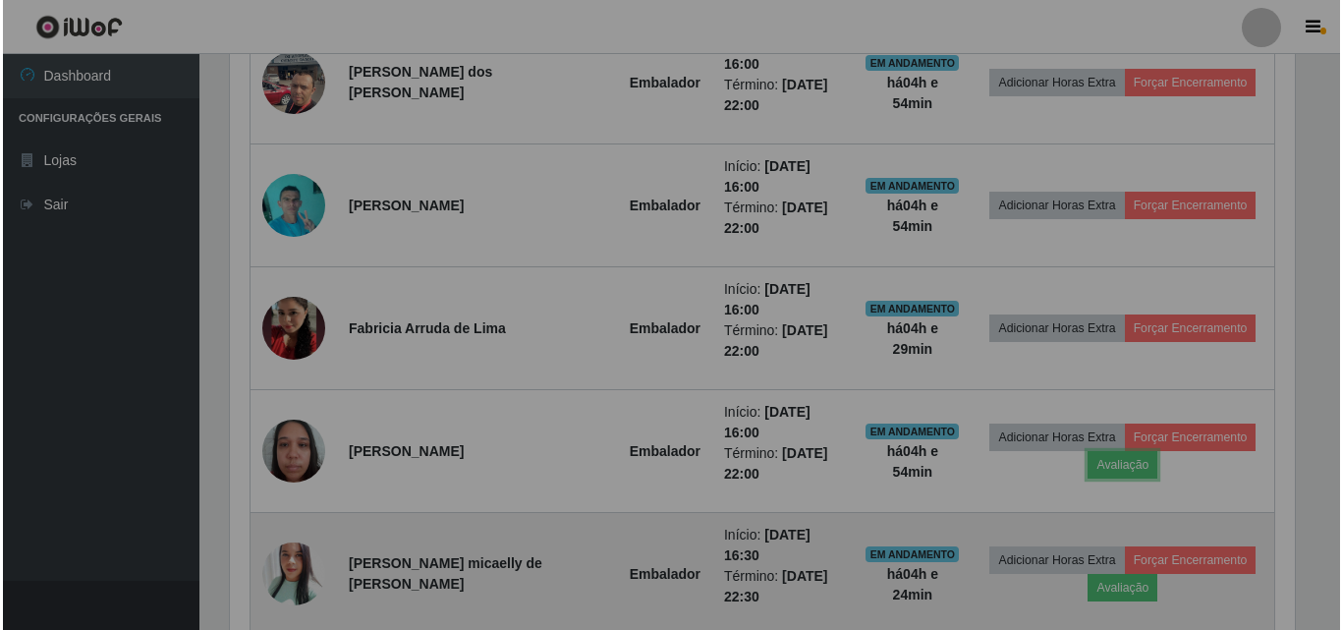
scroll to position [408, 1080]
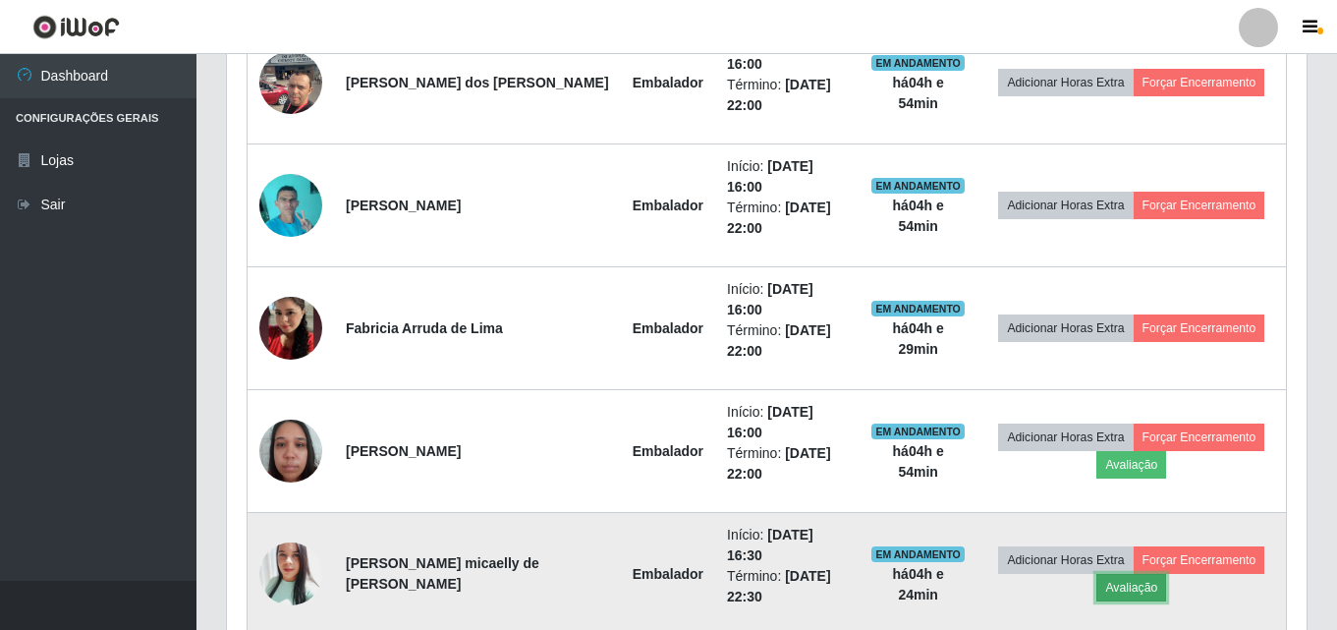
click at [1112, 574] on button "Avaliação" at bounding box center [1132, 588] width 70 height 28
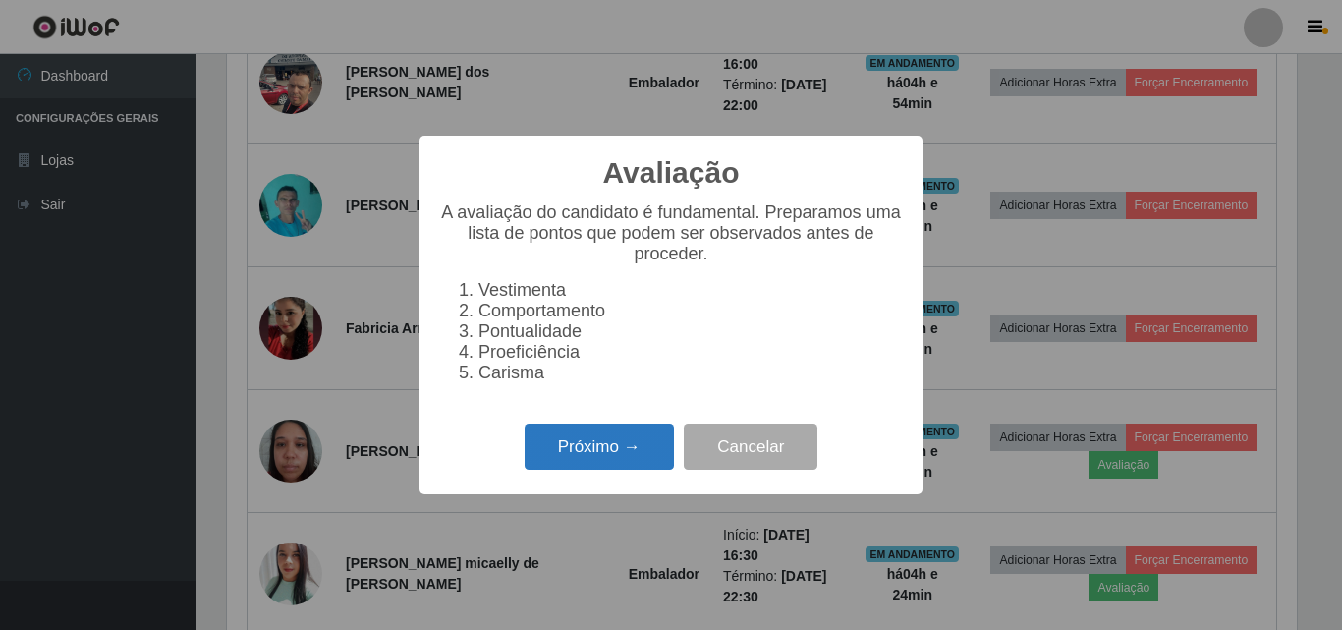
click at [609, 452] on button "Próximo →" at bounding box center [599, 446] width 149 height 46
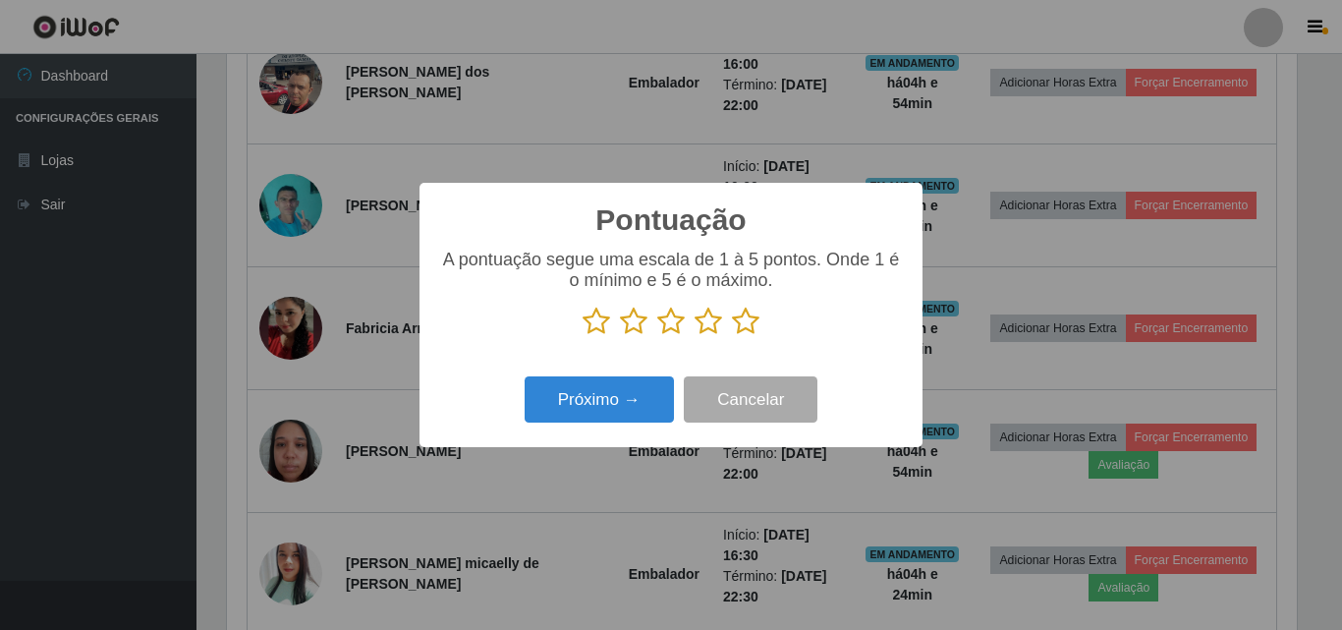
drag, startPoint x: 743, startPoint y: 319, endPoint x: 667, endPoint y: 376, distance: 94.7
click at [743, 321] on icon at bounding box center [746, 321] width 28 height 29
click at [732, 336] on input "radio" at bounding box center [732, 336] width 0 height 0
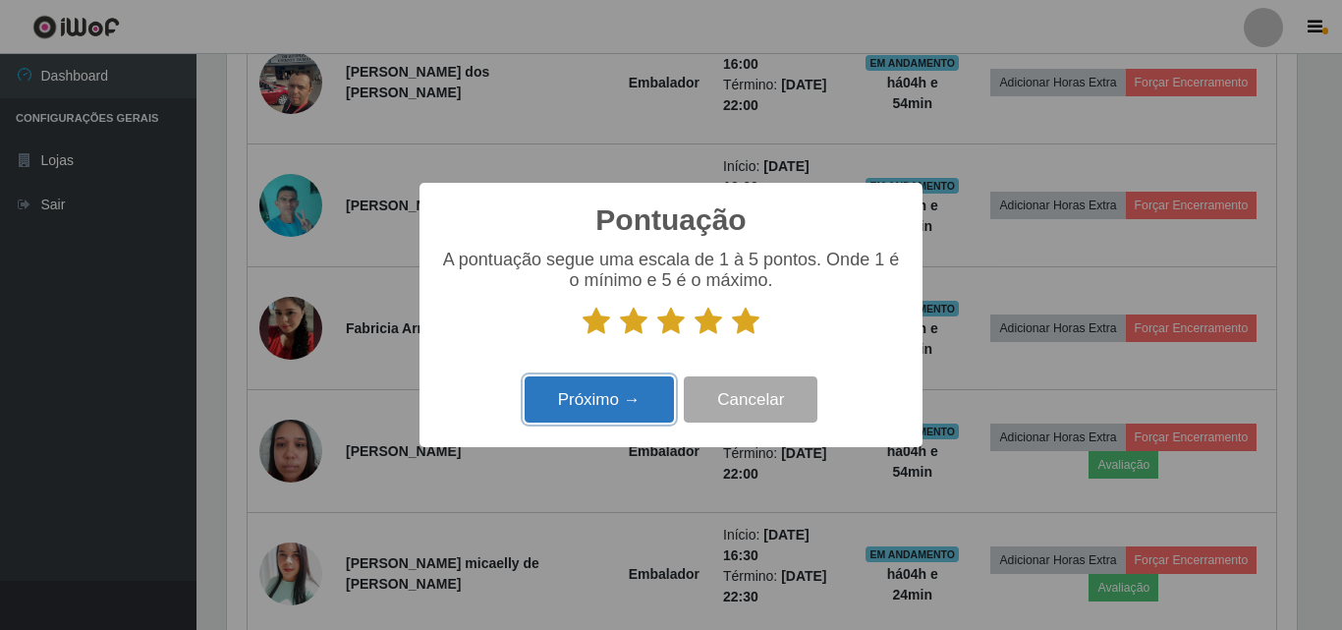
click at [630, 400] on button "Próximo →" at bounding box center [599, 399] width 149 height 46
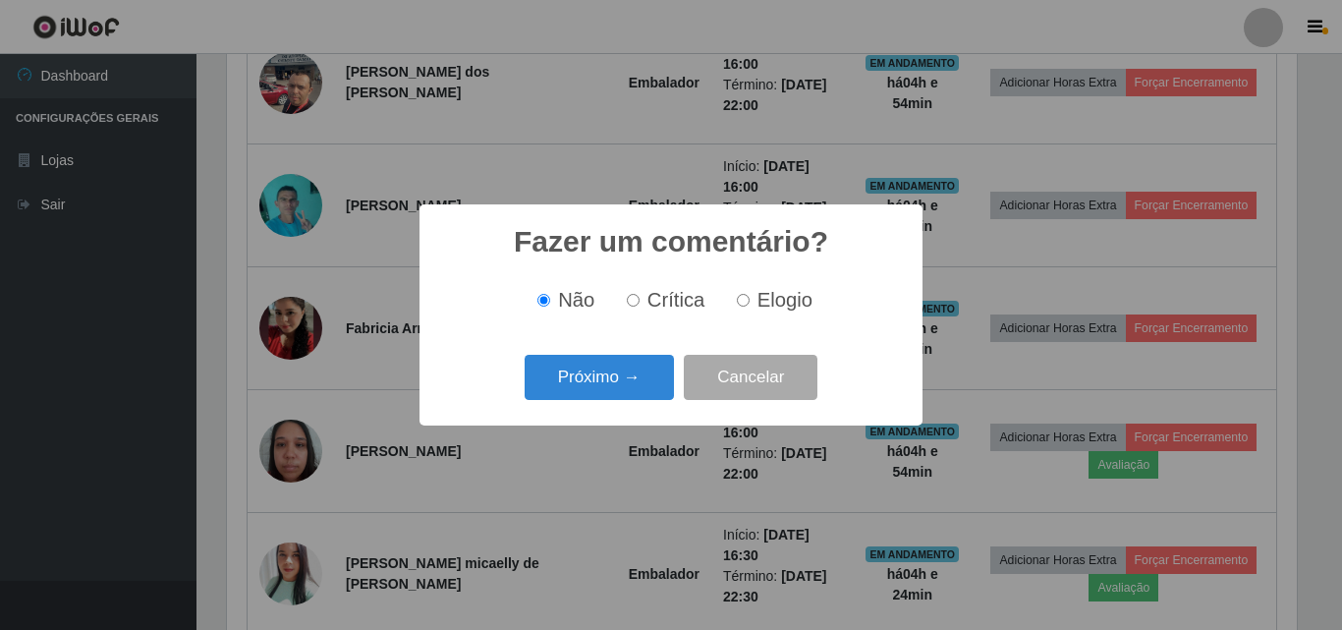
click at [750, 305] on label "Elogio" at bounding box center [771, 300] width 84 height 23
click at [750, 305] on input "Elogio" at bounding box center [743, 300] width 13 height 13
radio input "true"
click at [639, 391] on button "Próximo →" at bounding box center [599, 378] width 149 height 46
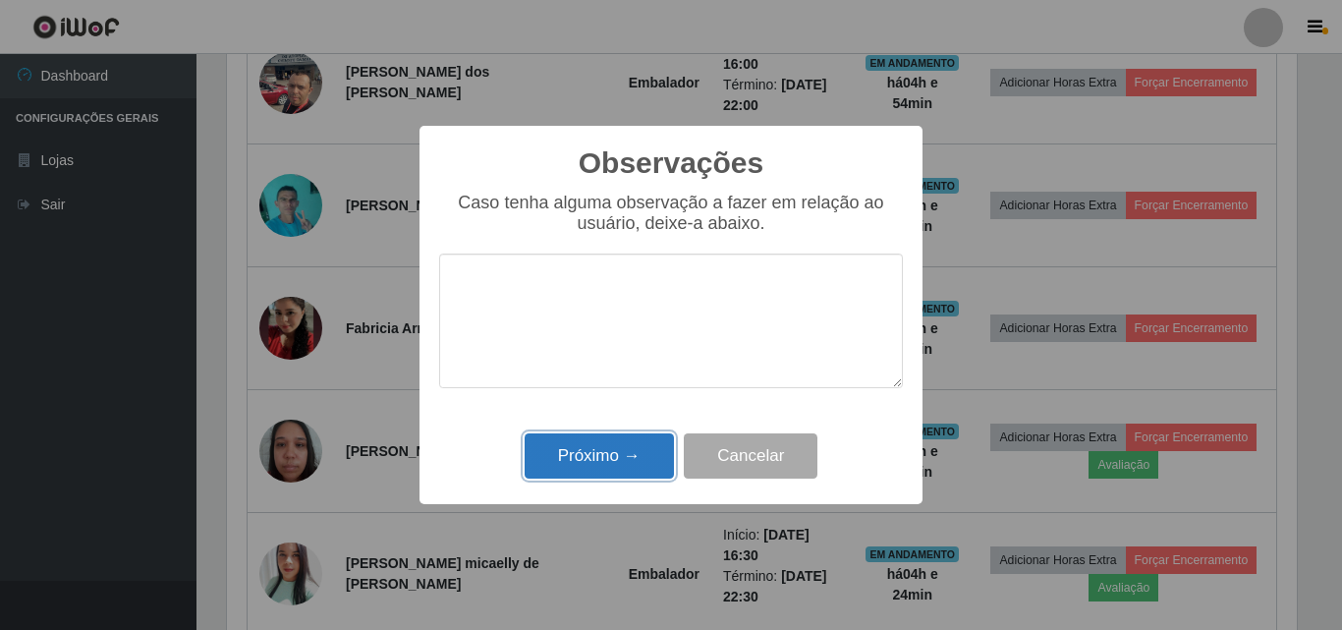
click at [630, 451] on button "Próximo →" at bounding box center [599, 456] width 149 height 46
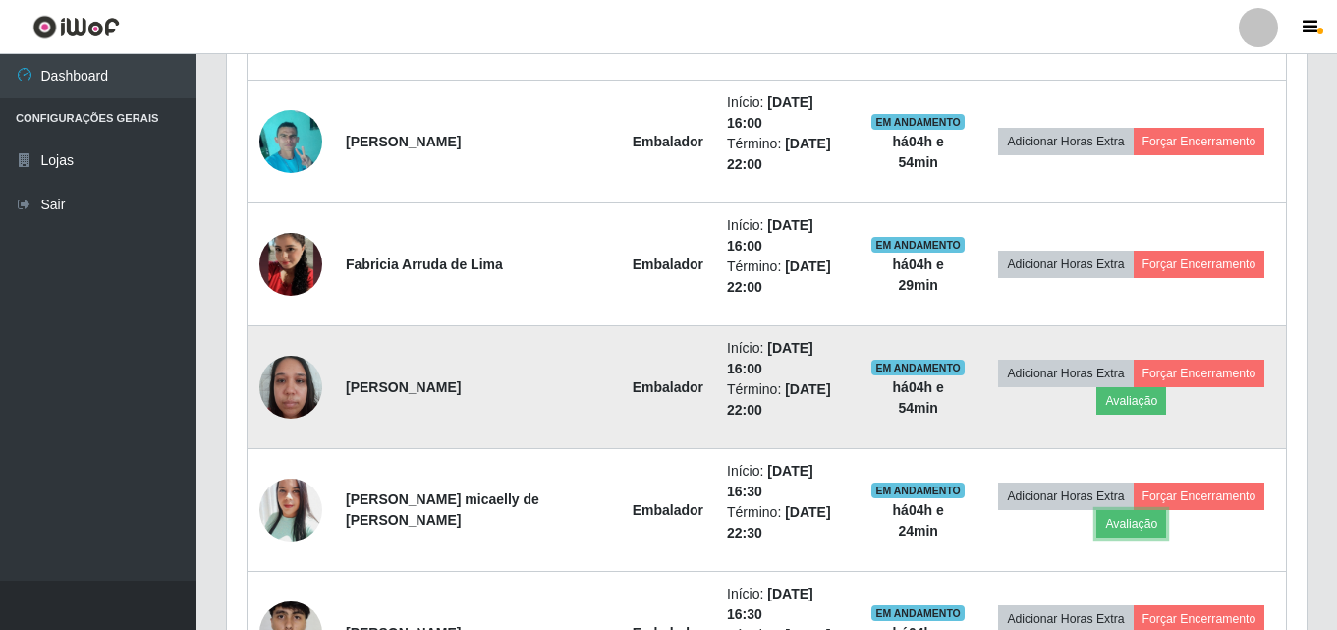
scroll to position [938, 0]
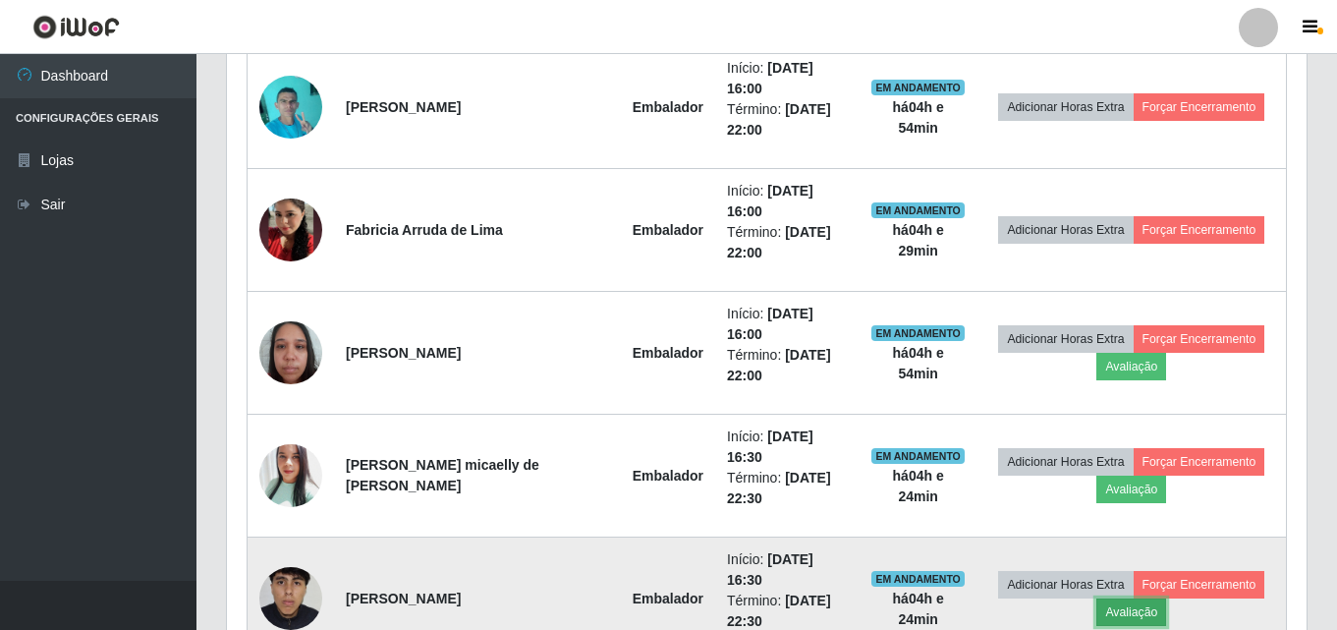
click at [1111, 598] on button "Avaliação" at bounding box center [1132, 612] width 70 height 28
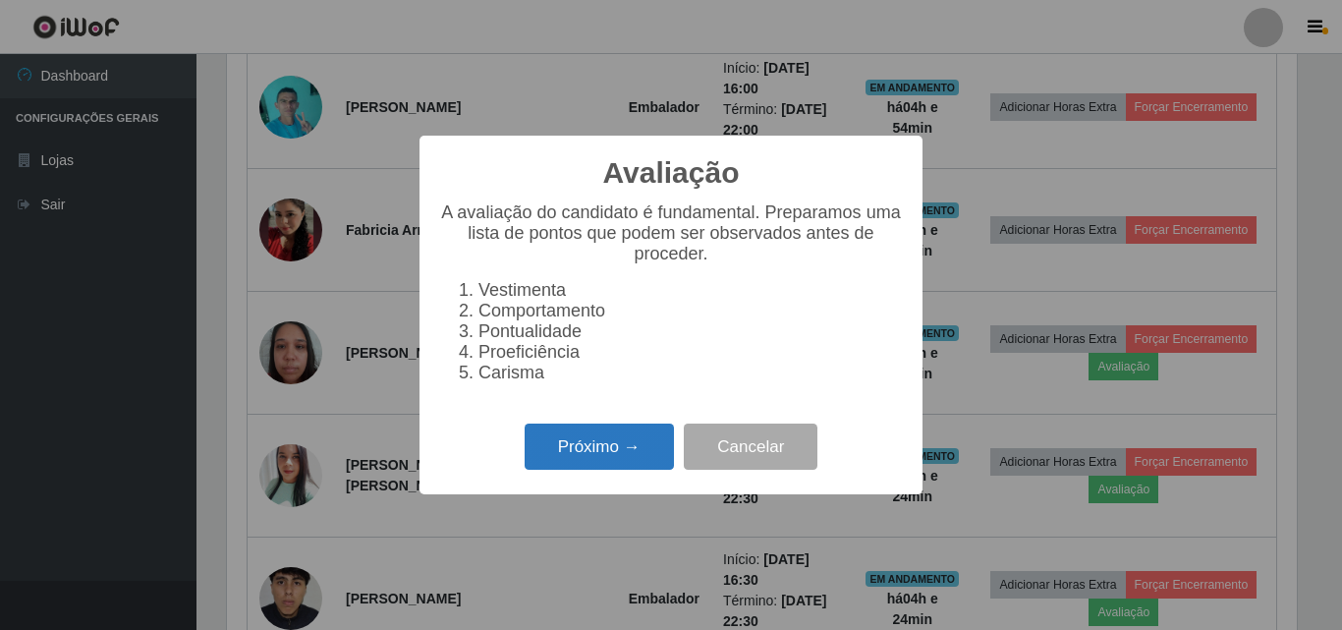
click at [629, 456] on button "Próximo →" at bounding box center [599, 446] width 149 height 46
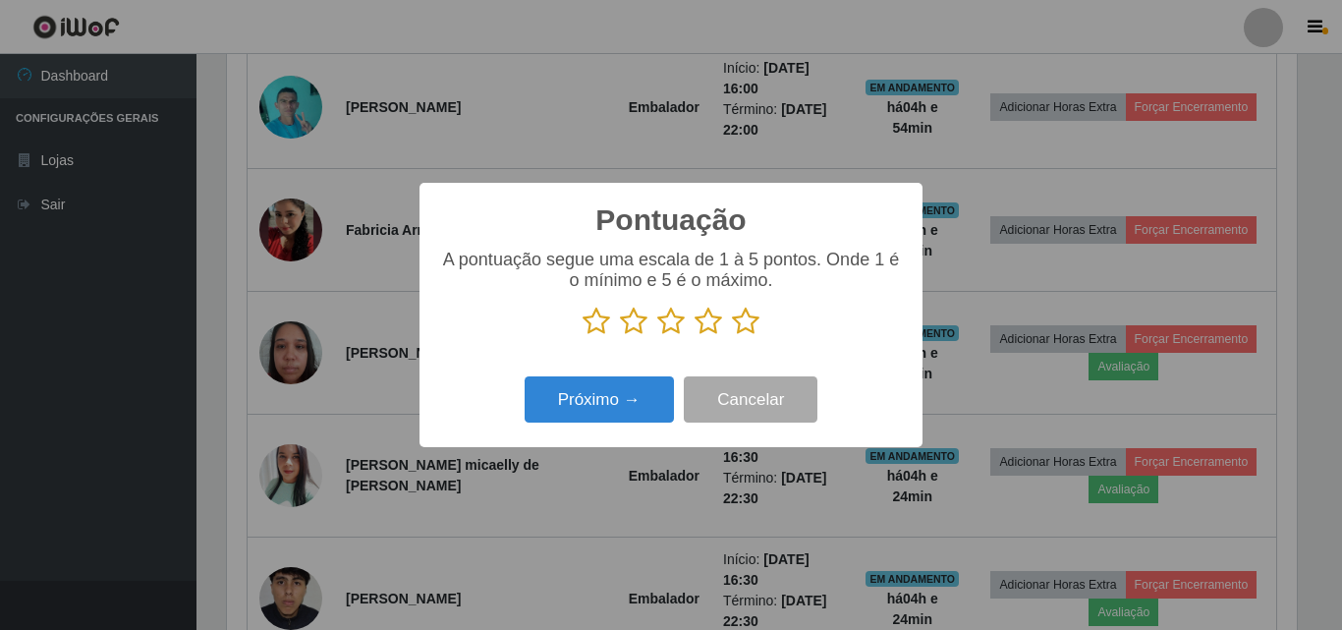
click at [738, 321] on icon at bounding box center [746, 321] width 28 height 29
click at [732, 336] on input "radio" at bounding box center [732, 336] width 0 height 0
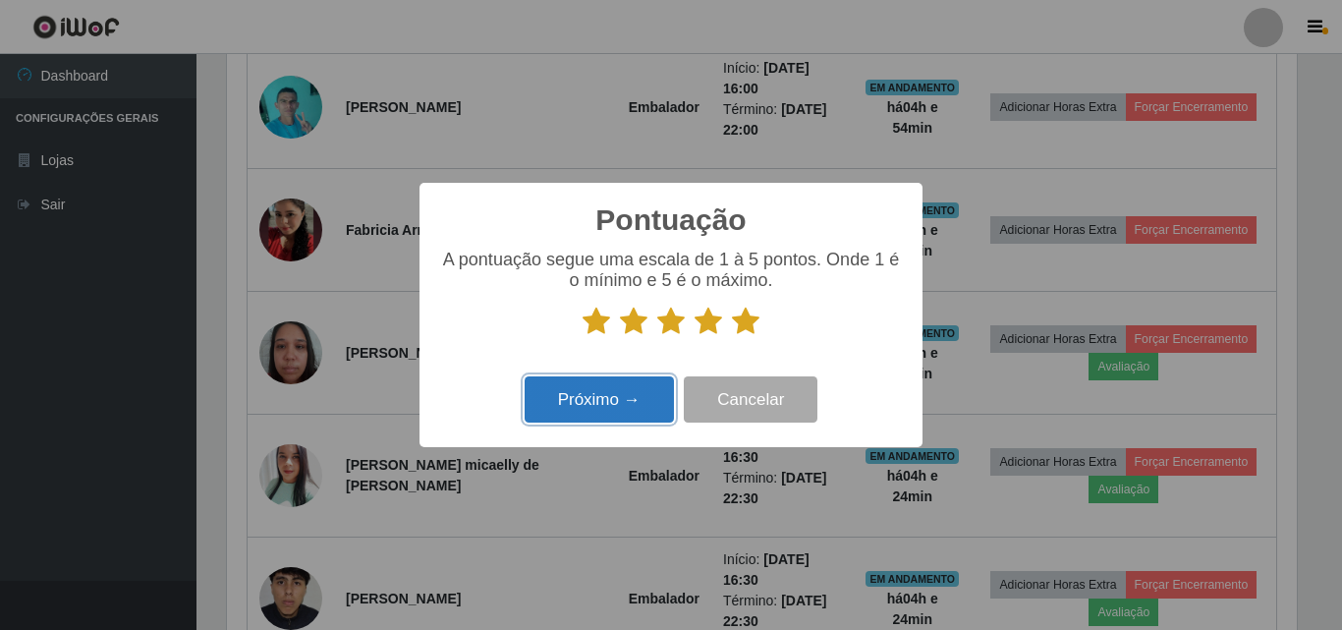
click at [634, 401] on button "Próximo →" at bounding box center [599, 399] width 149 height 46
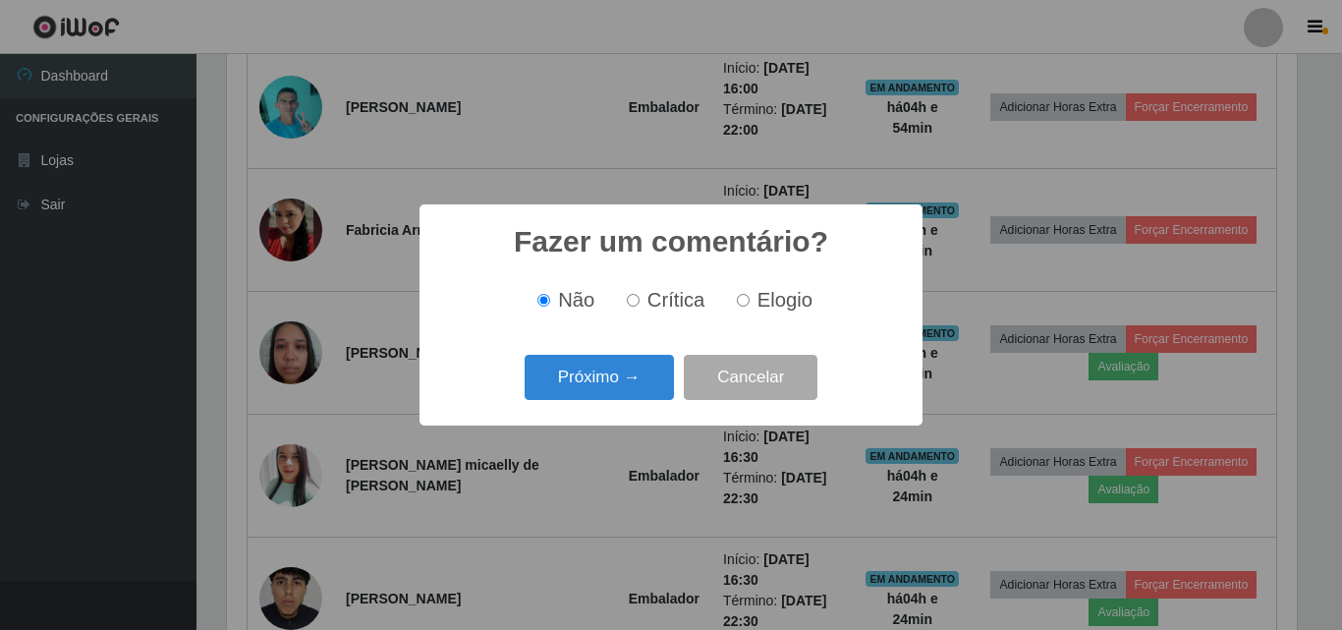
click at [739, 297] on input "Elogio" at bounding box center [743, 300] width 13 height 13
radio input "true"
click at [632, 378] on button "Próximo →" at bounding box center [599, 378] width 149 height 46
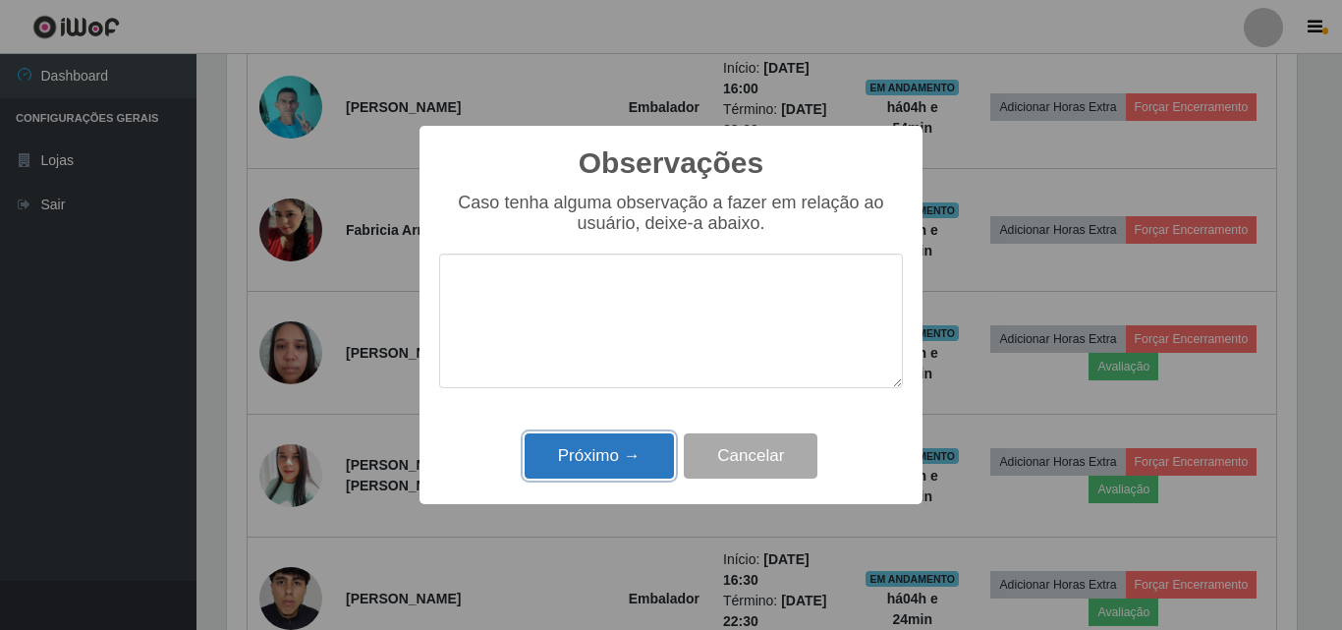
click at [621, 457] on button "Próximo →" at bounding box center [599, 456] width 149 height 46
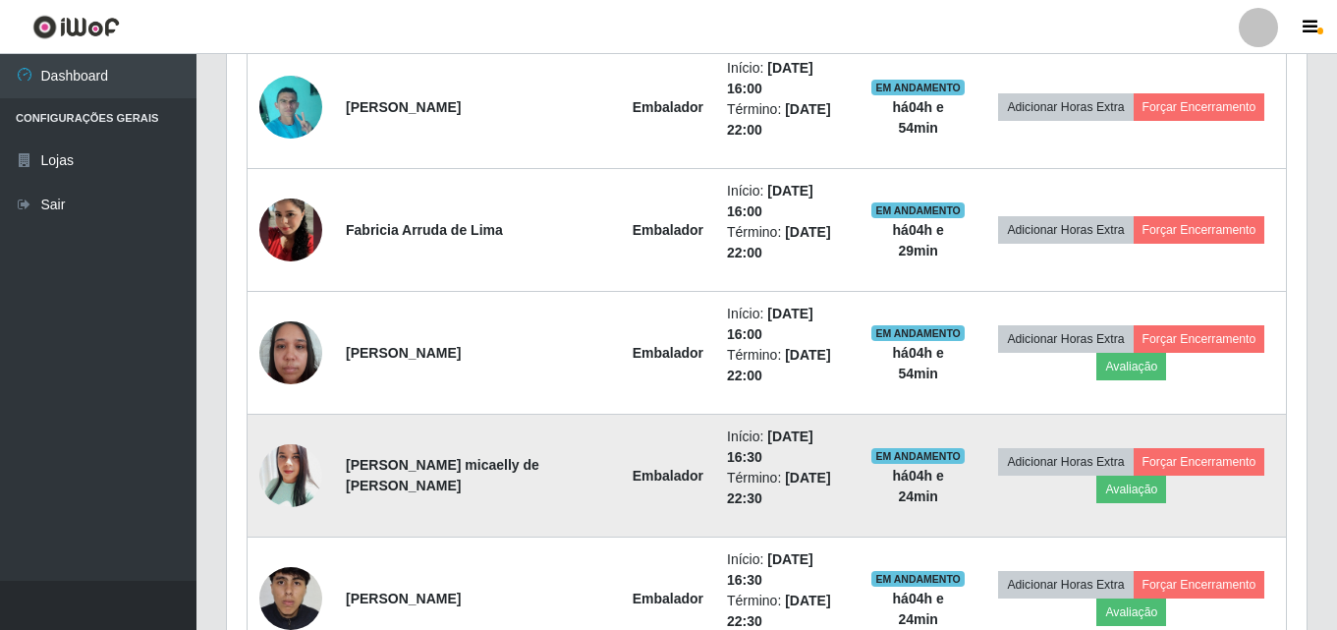
click at [299, 438] on img at bounding box center [290, 475] width 63 height 75
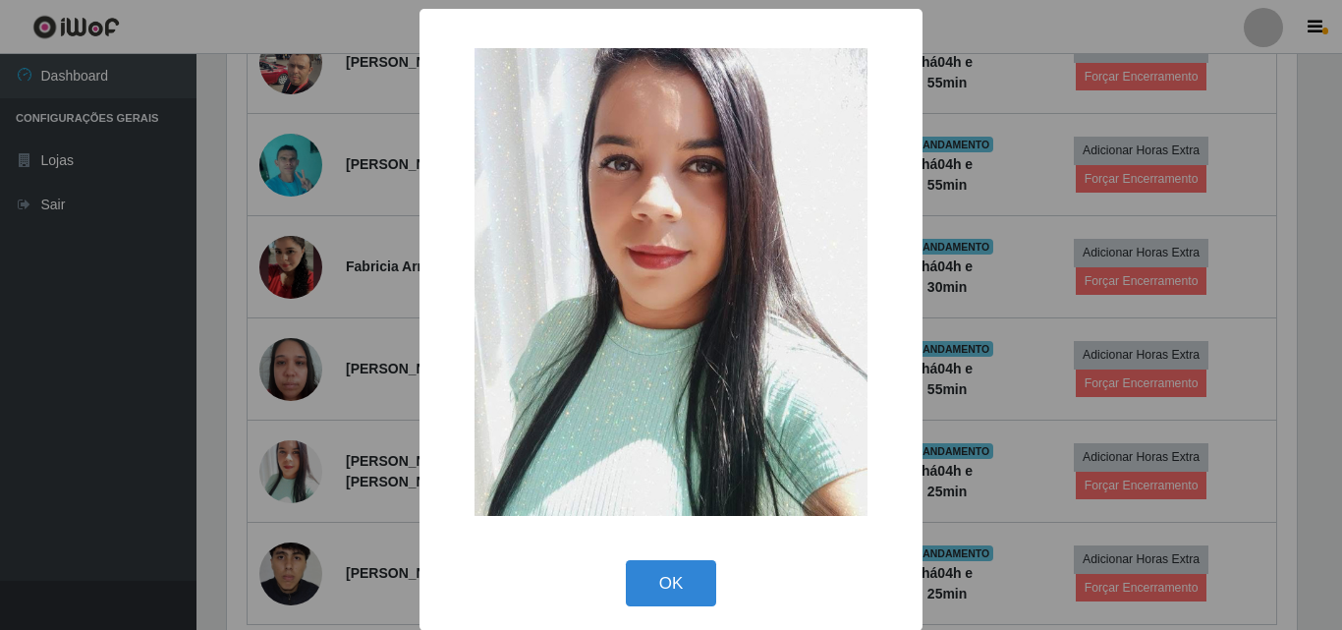
click at [293, 382] on div "× OK Cancel" at bounding box center [671, 315] width 1342 height 630
